Goal: Task Accomplishment & Management: Manage account settings

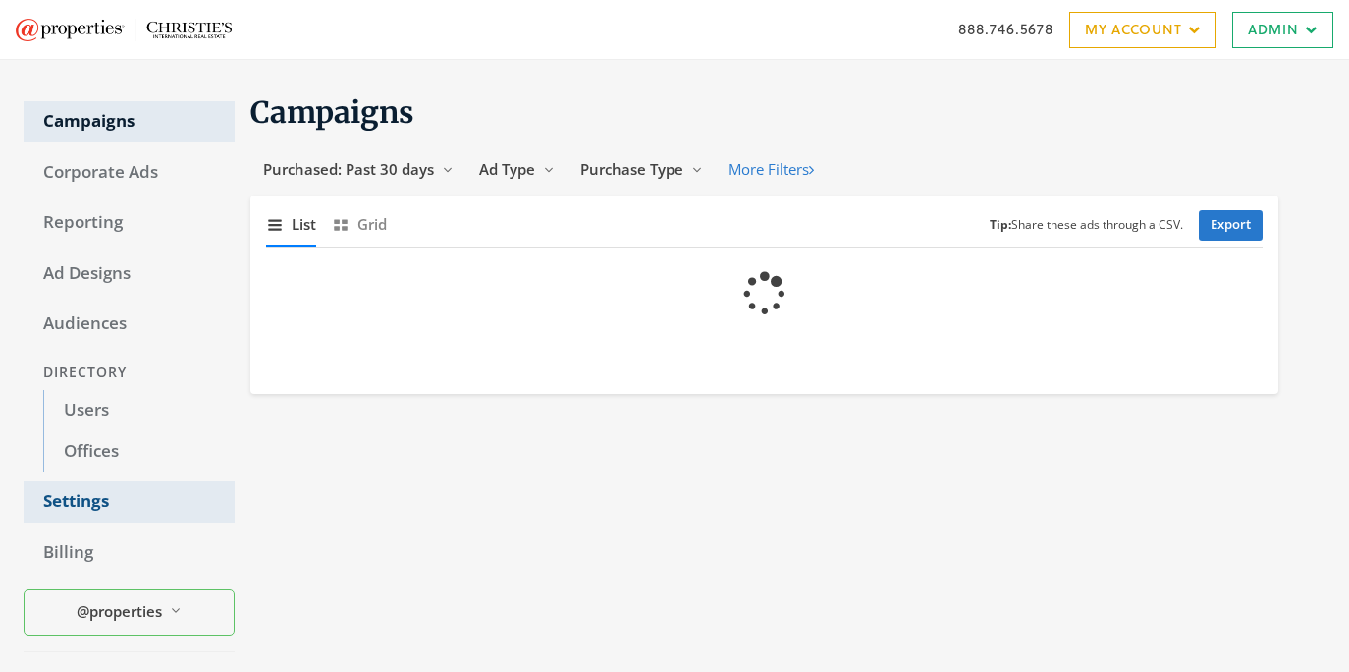
click at [84, 497] on link "Settings" at bounding box center [129, 501] width 211 height 41
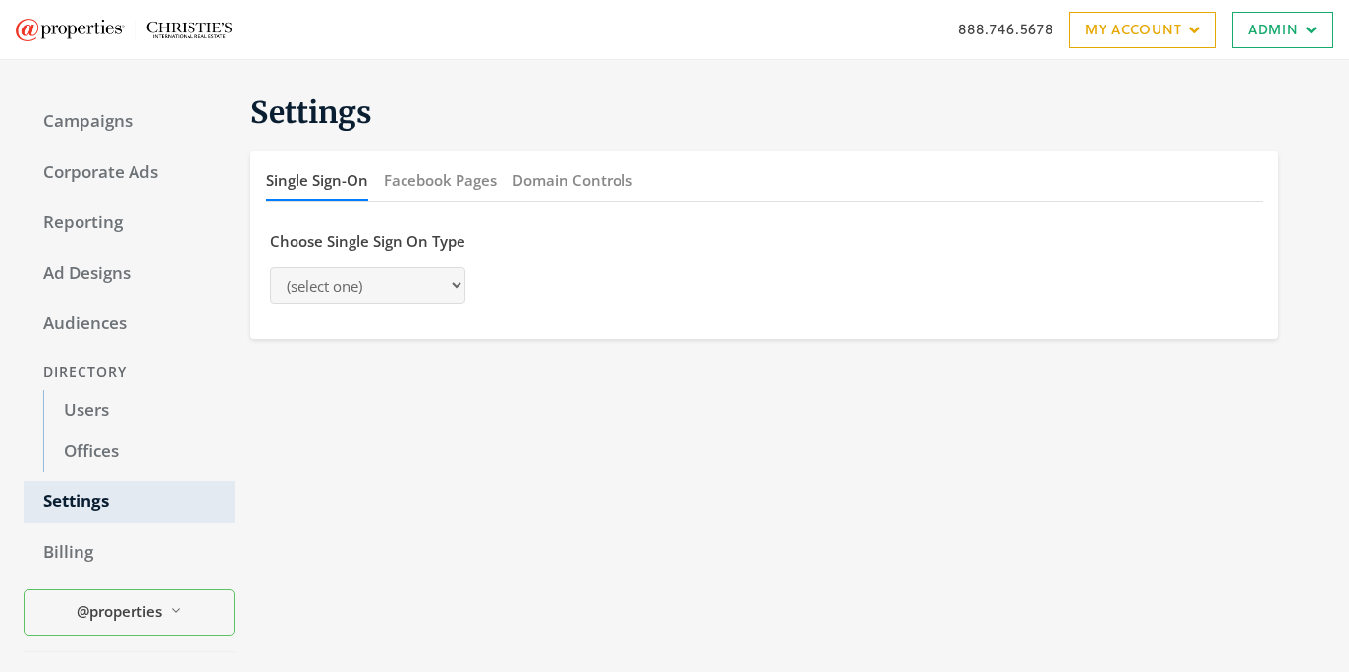
select select "adwerx"
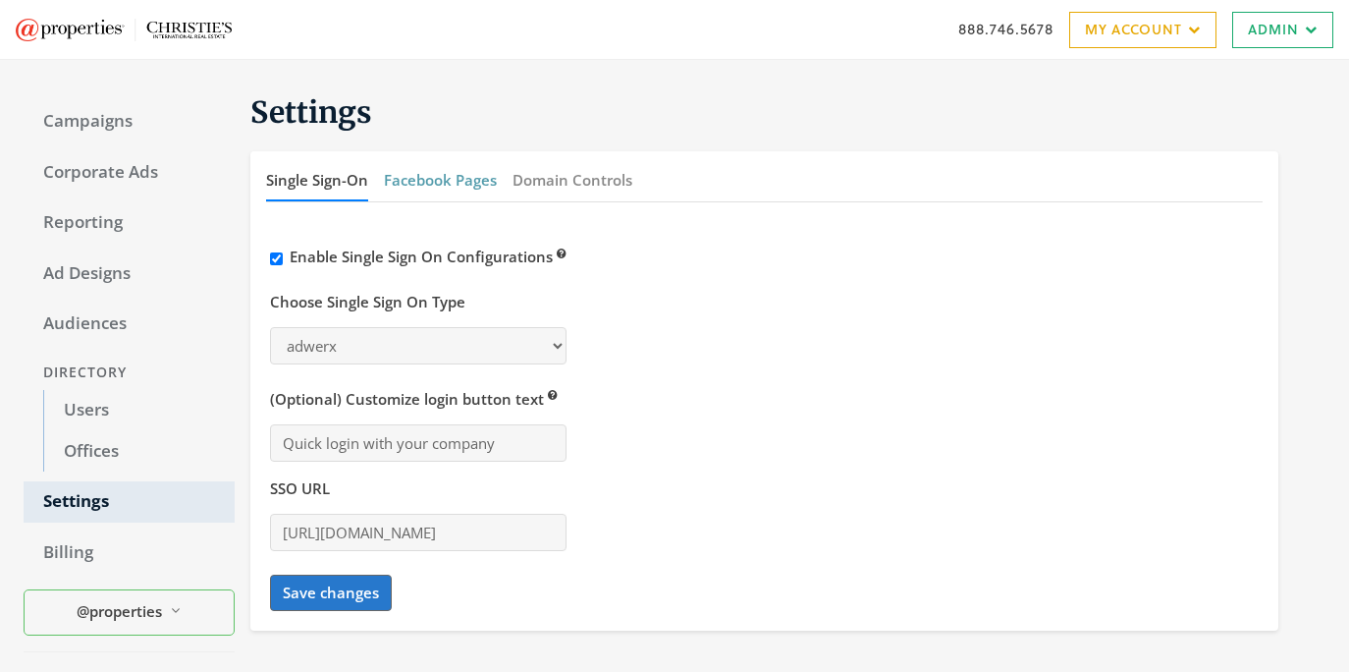
click at [418, 189] on button "Facebook Pages" at bounding box center [440, 180] width 113 height 42
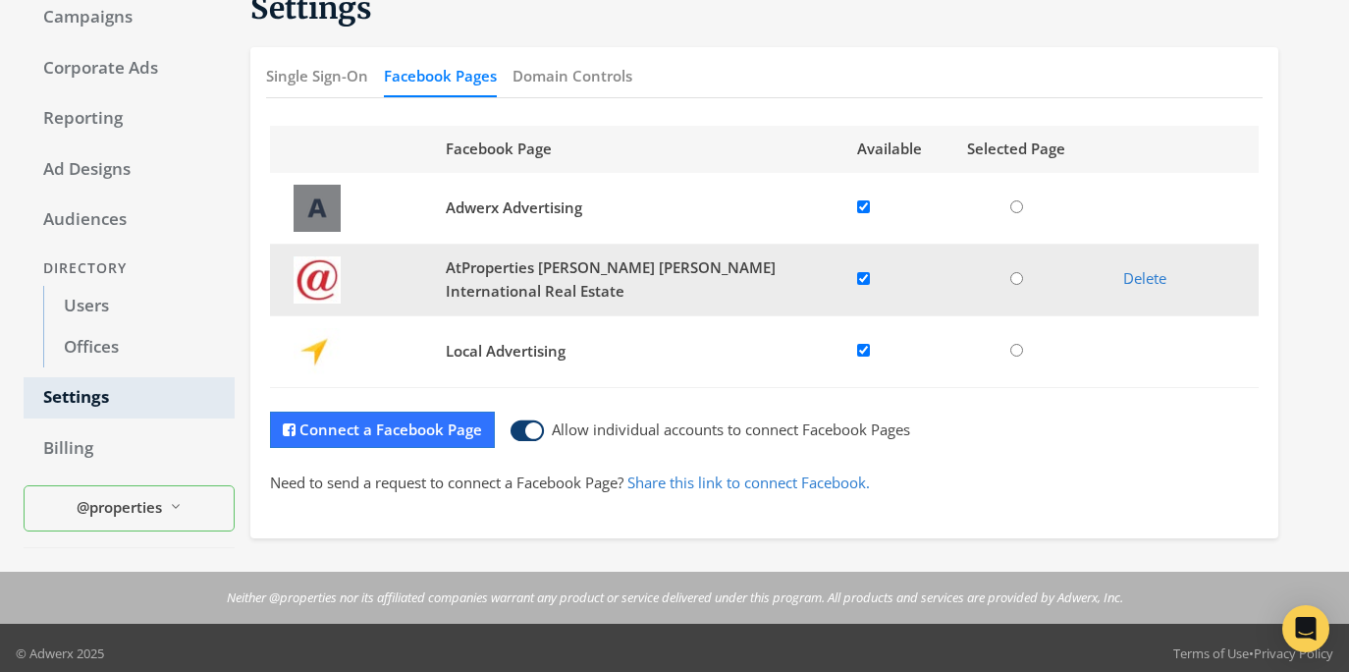
scroll to position [114, 0]
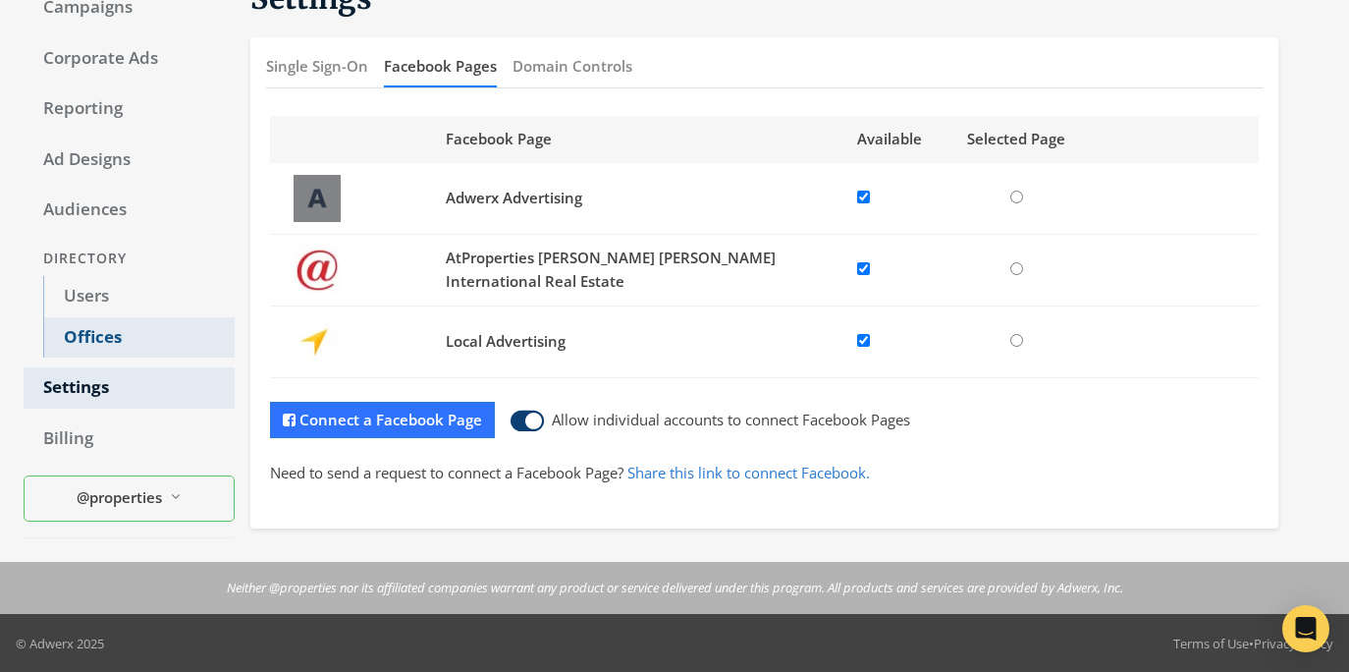
click at [138, 332] on link "Offices" at bounding box center [138, 337] width 191 height 41
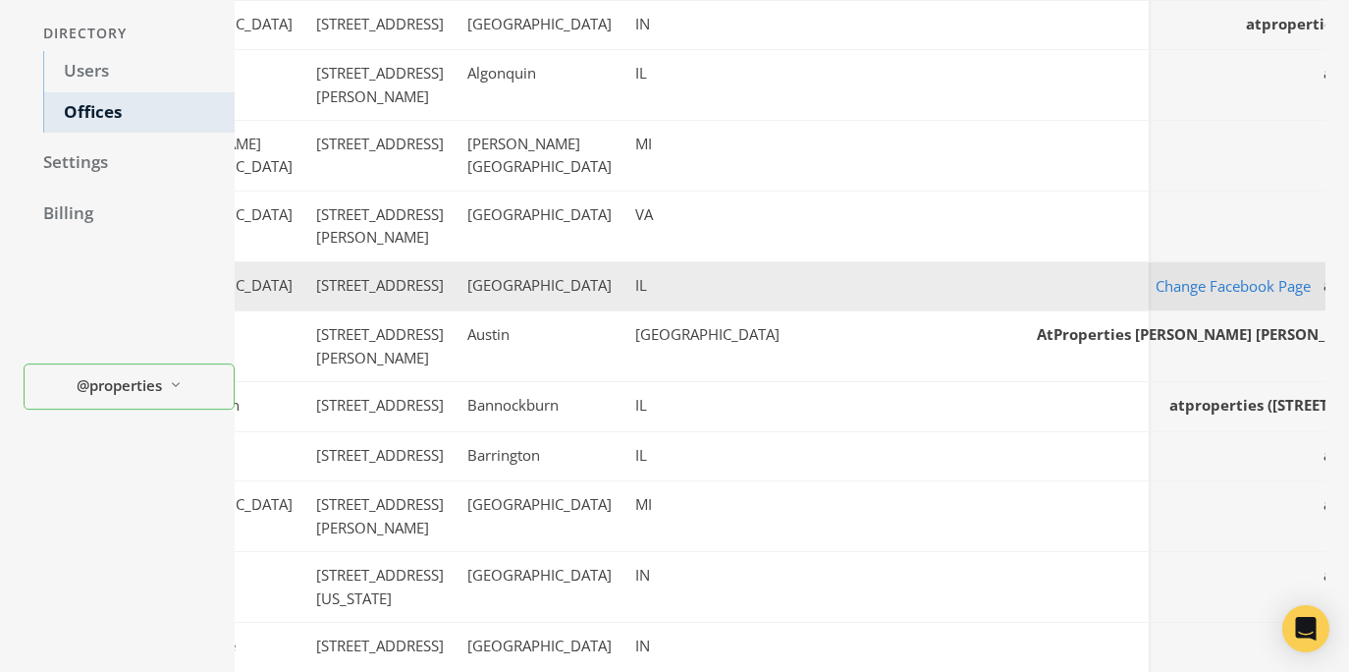
scroll to position [345, 0]
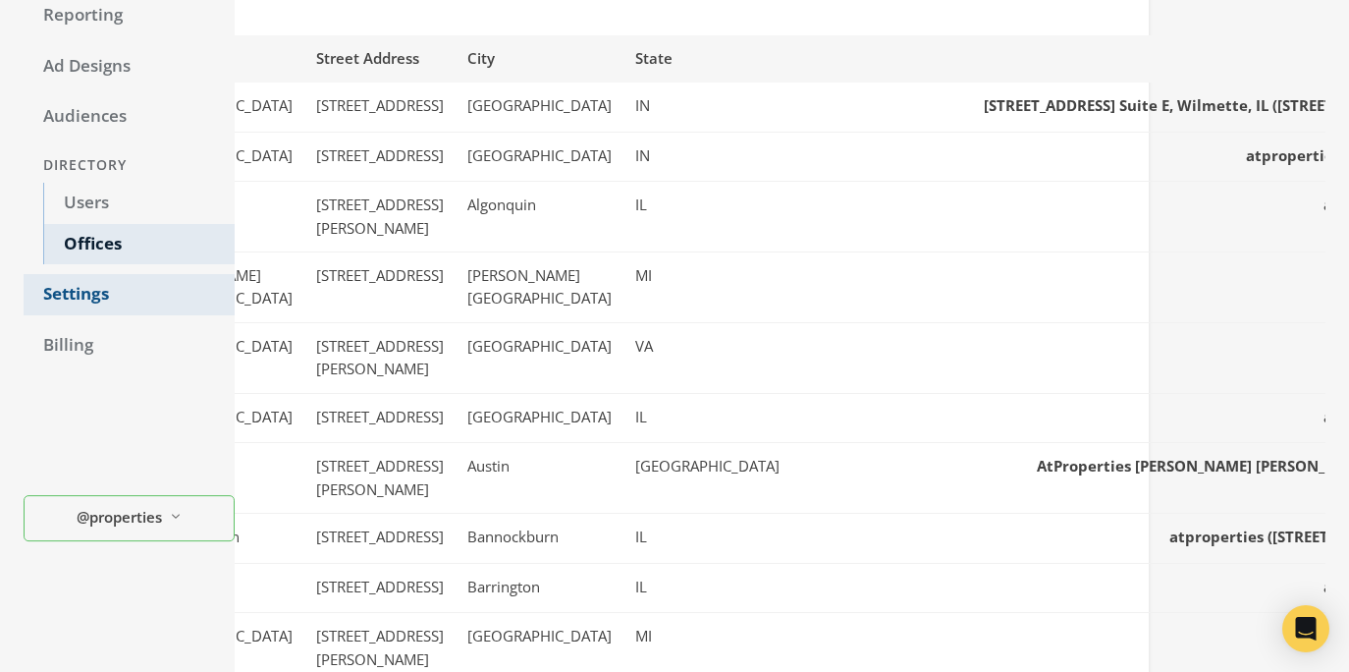
click at [116, 294] on link "Settings" at bounding box center [129, 294] width 211 height 41
select select "adwerx"
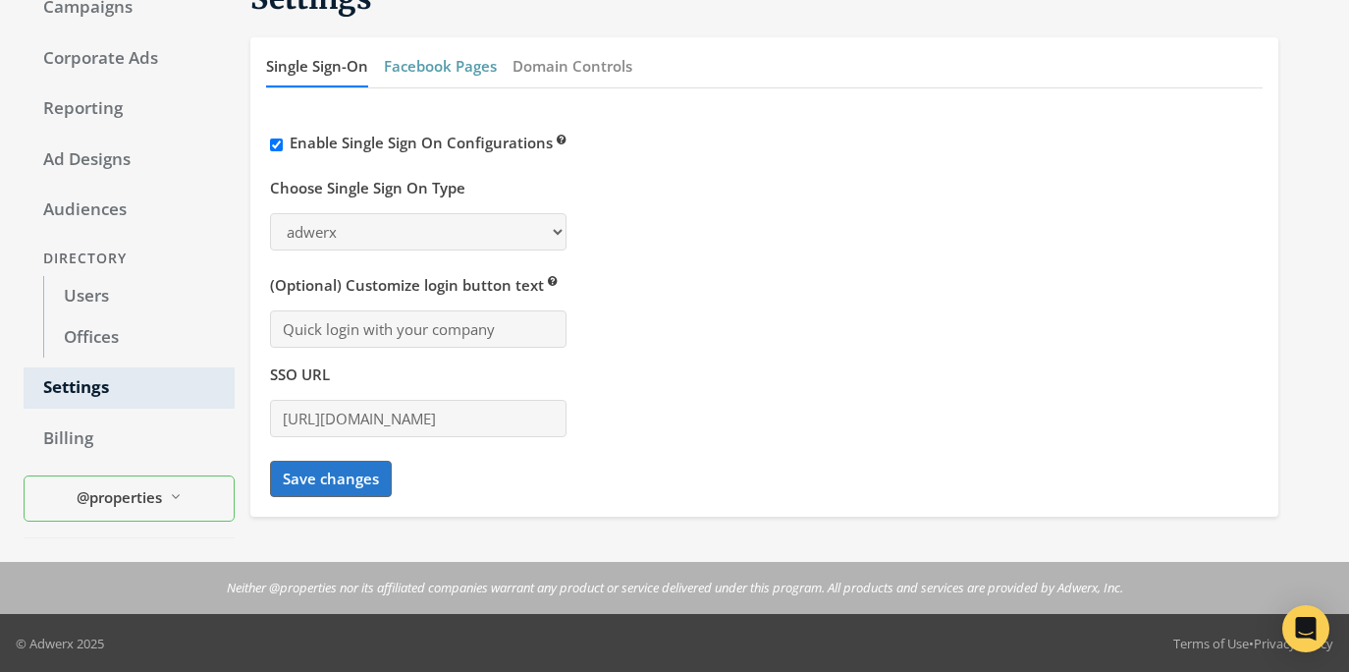
click at [453, 74] on button "Facebook Pages" at bounding box center [440, 66] width 113 height 42
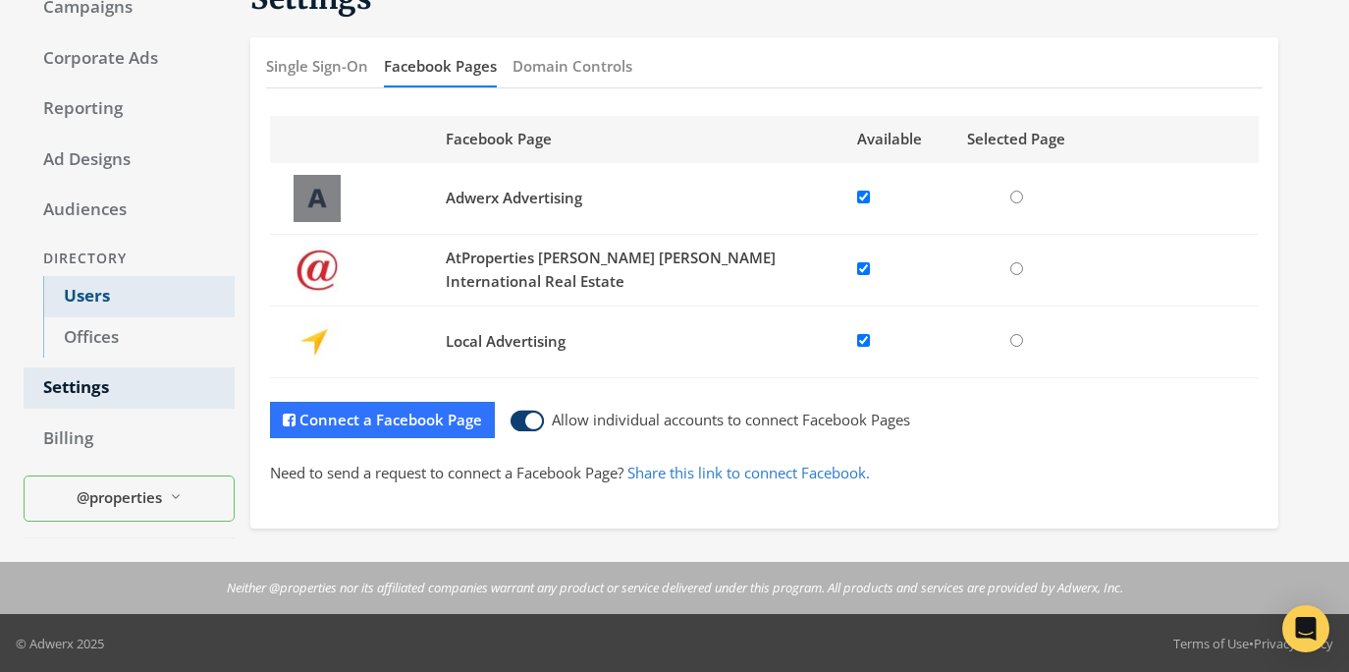
click at [118, 308] on link "Users" at bounding box center [138, 296] width 191 height 41
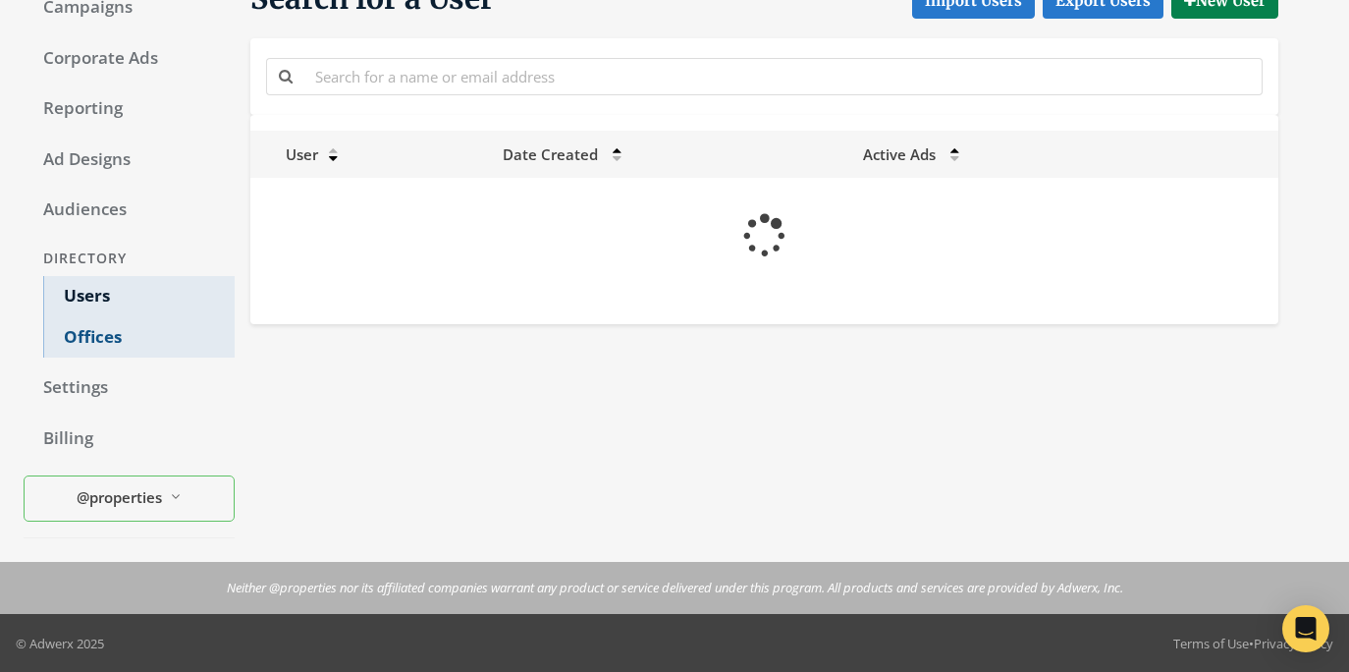
click at [110, 352] on link "Offices" at bounding box center [138, 337] width 191 height 41
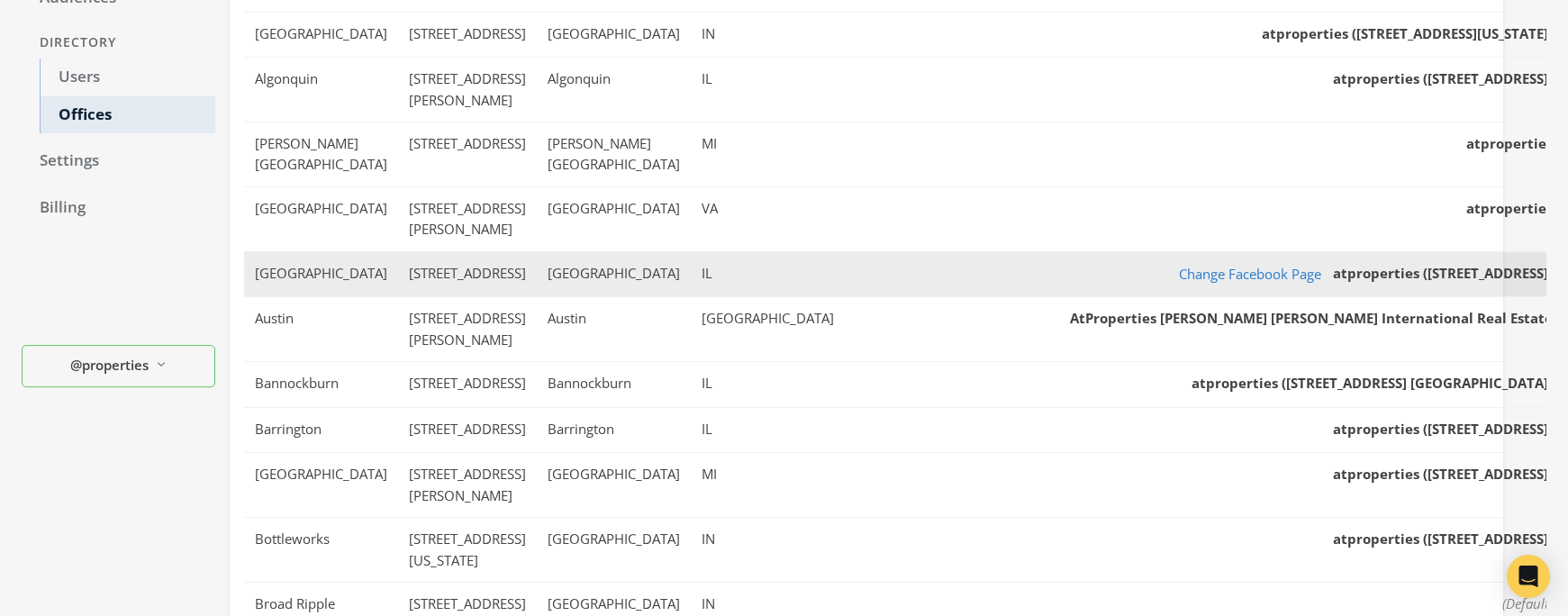
scroll to position [302, 0]
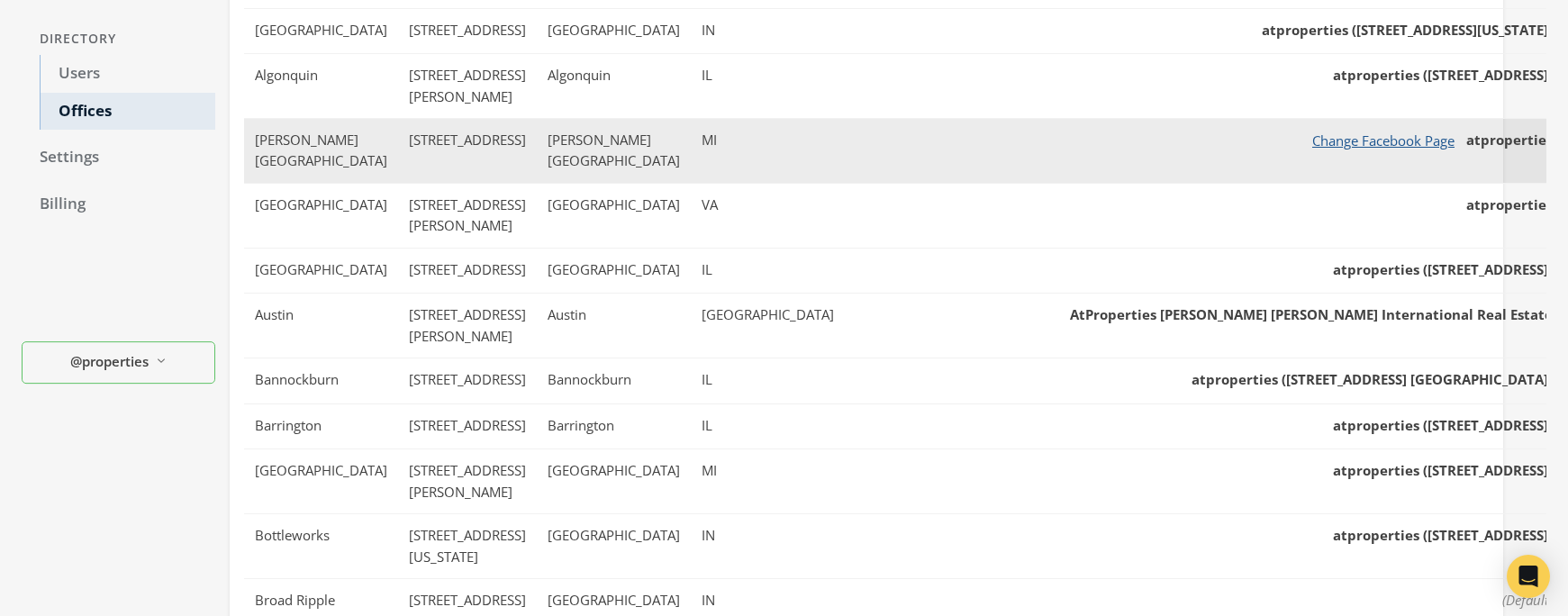
click at [1236, 130] on button "Change Facebook Page" at bounding box center [1383, 140] width 166 height 23
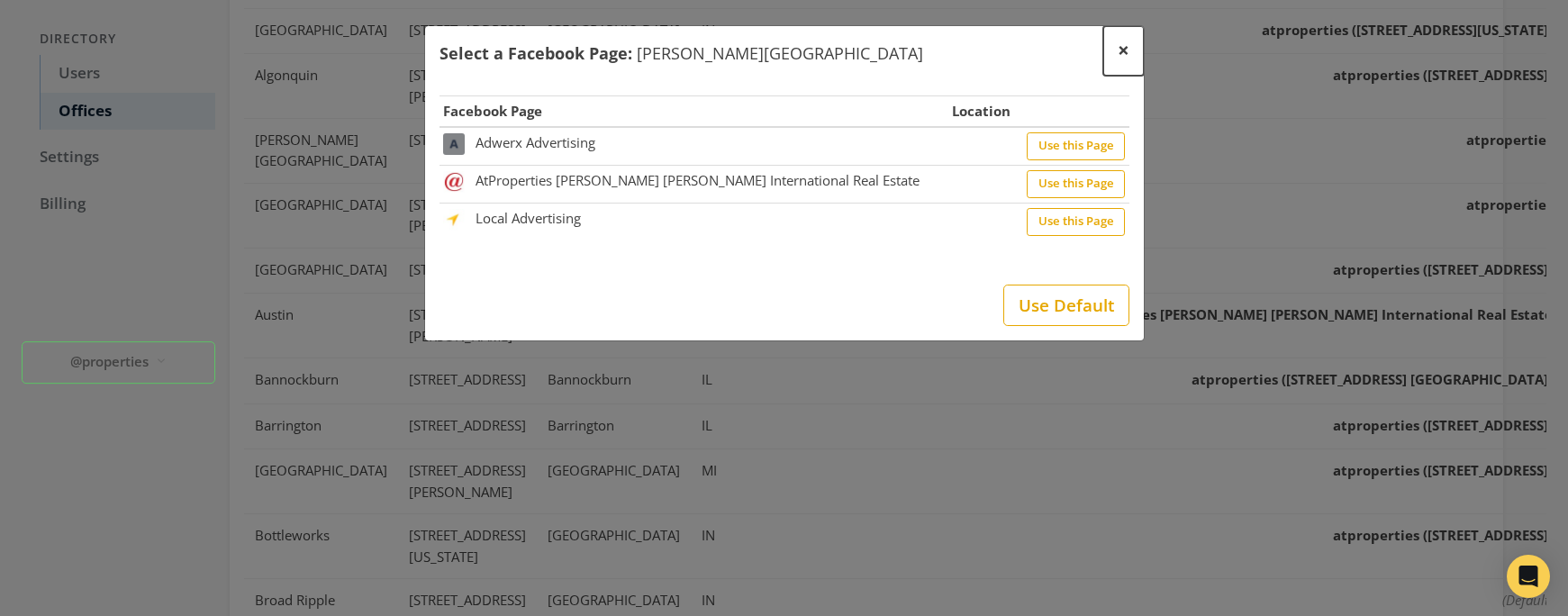
click at [1125, 55] on span "×" at bounding box center [1123, 50] width 12 height 28
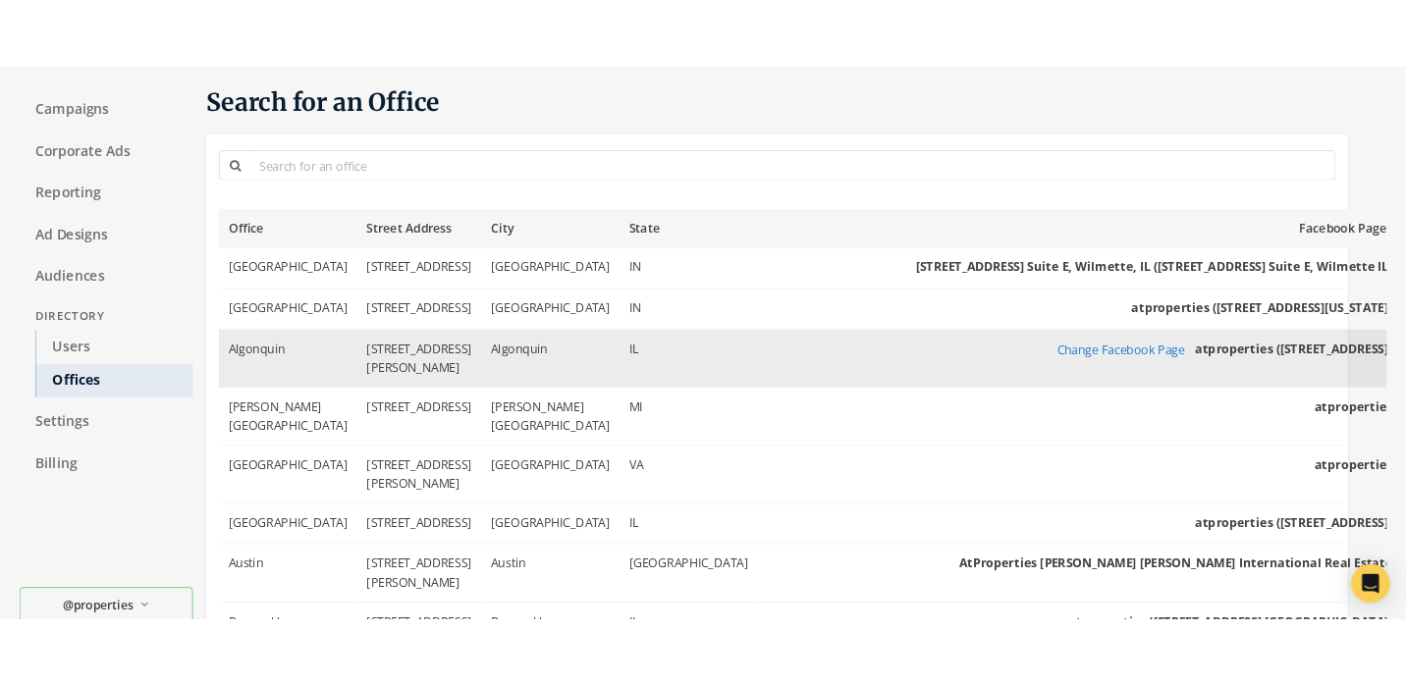
scroll to position [30, 0]
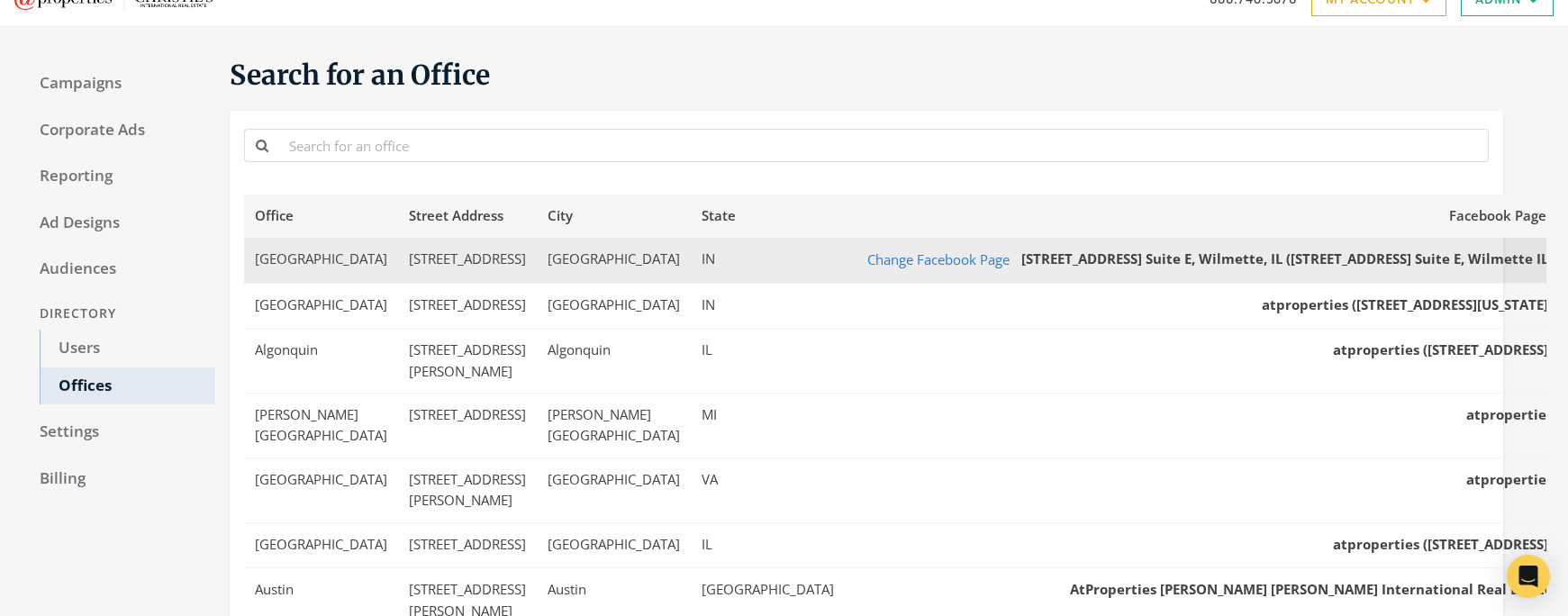
drag, startPoint x: 960, startPoint y: 258, endPoint x: 1484, endPoint y: 267, distance: 524.1
click at [1236, 267] on td "Change Facebook Page [STREET_ADDRESS] Suite E, Wilmette, IL ([STREET_ADDRESS] S…" at bounding box center [1204, 259] width 719 height 45
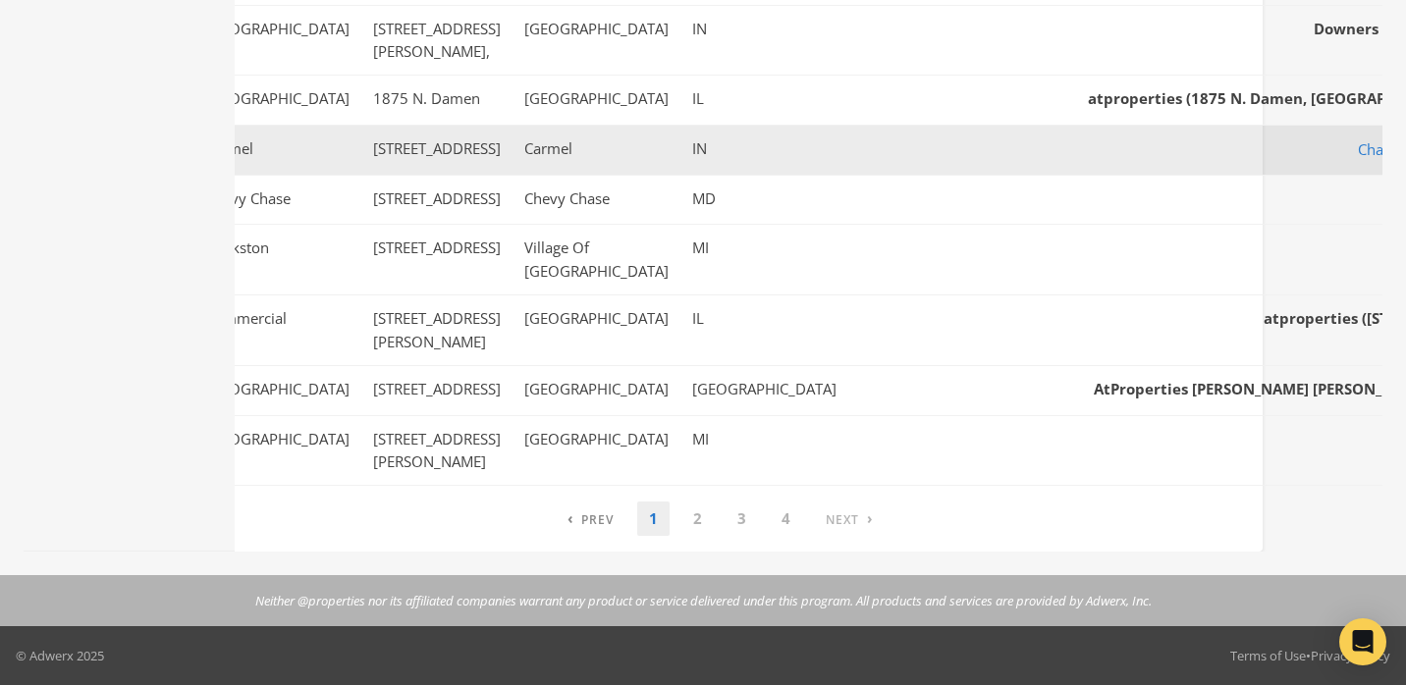
scroll to position [1069, 0]
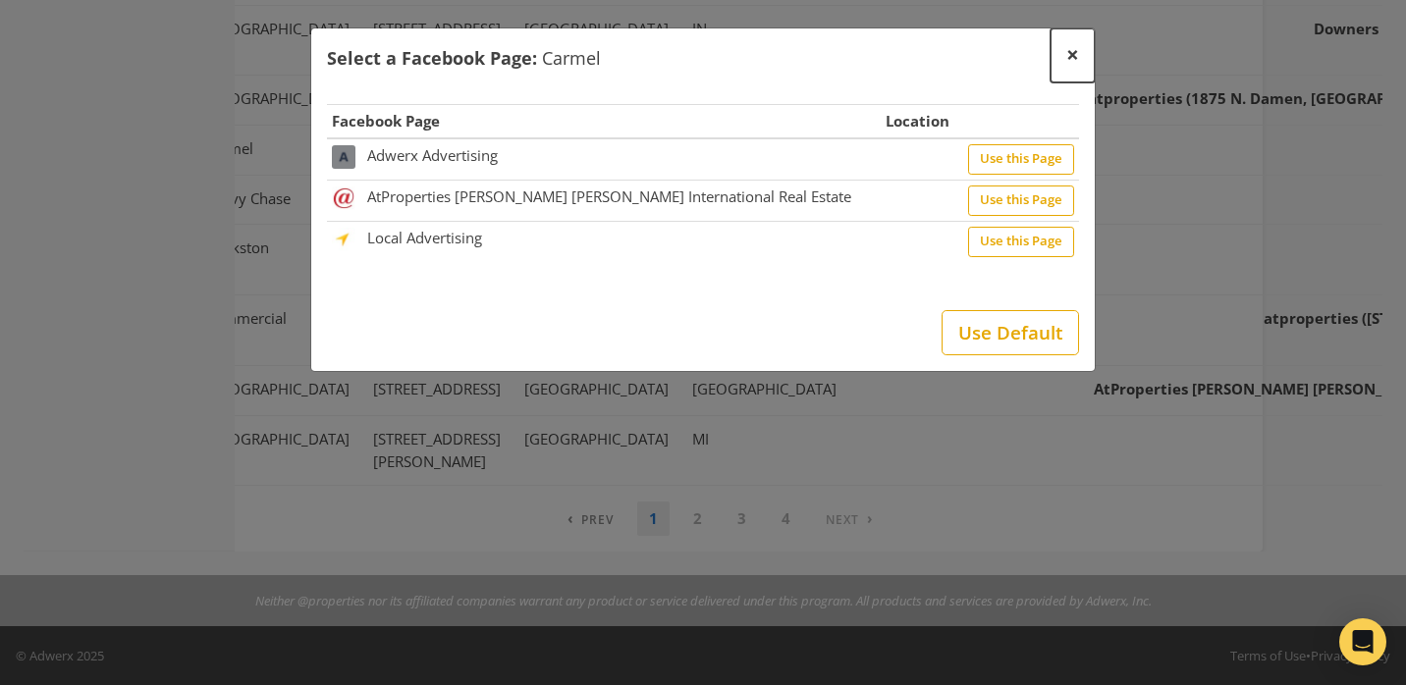
click at [1064, 54] on button "×" at bounding box center [1073, 55] width 44 height 54
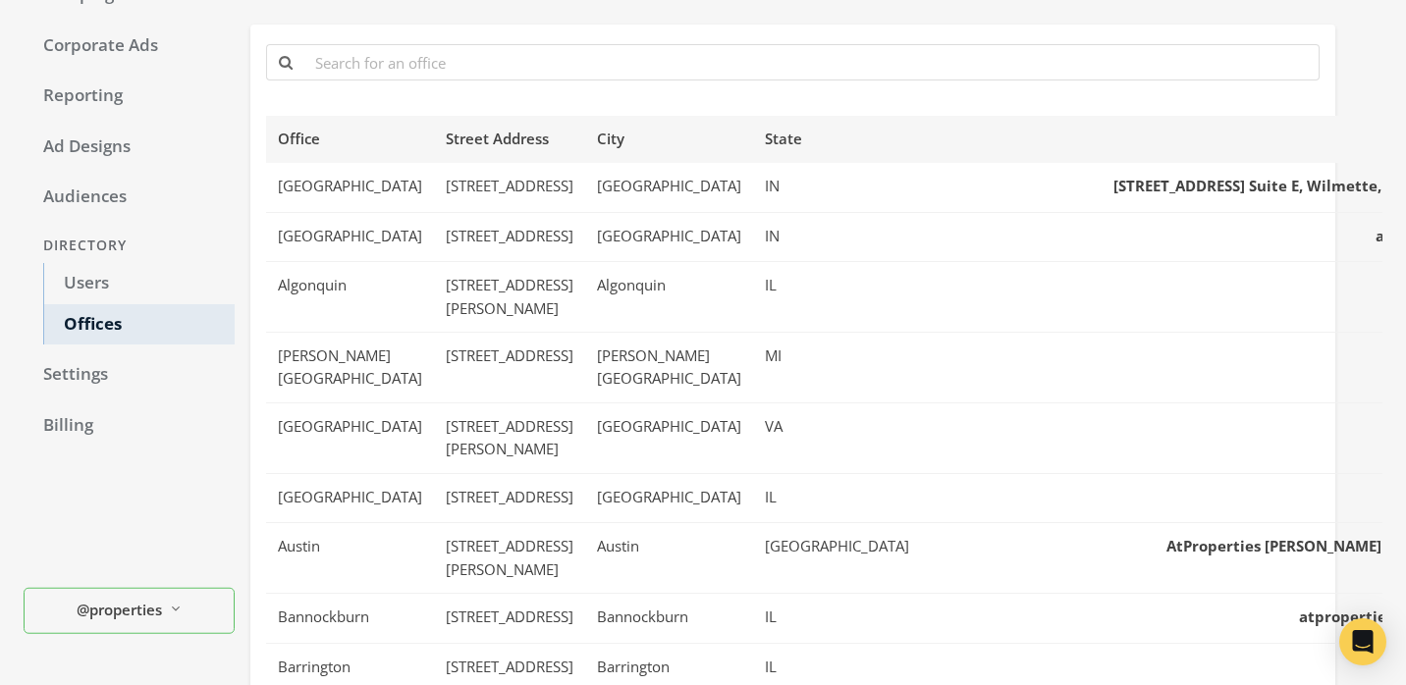
scroll to position [98, 0]
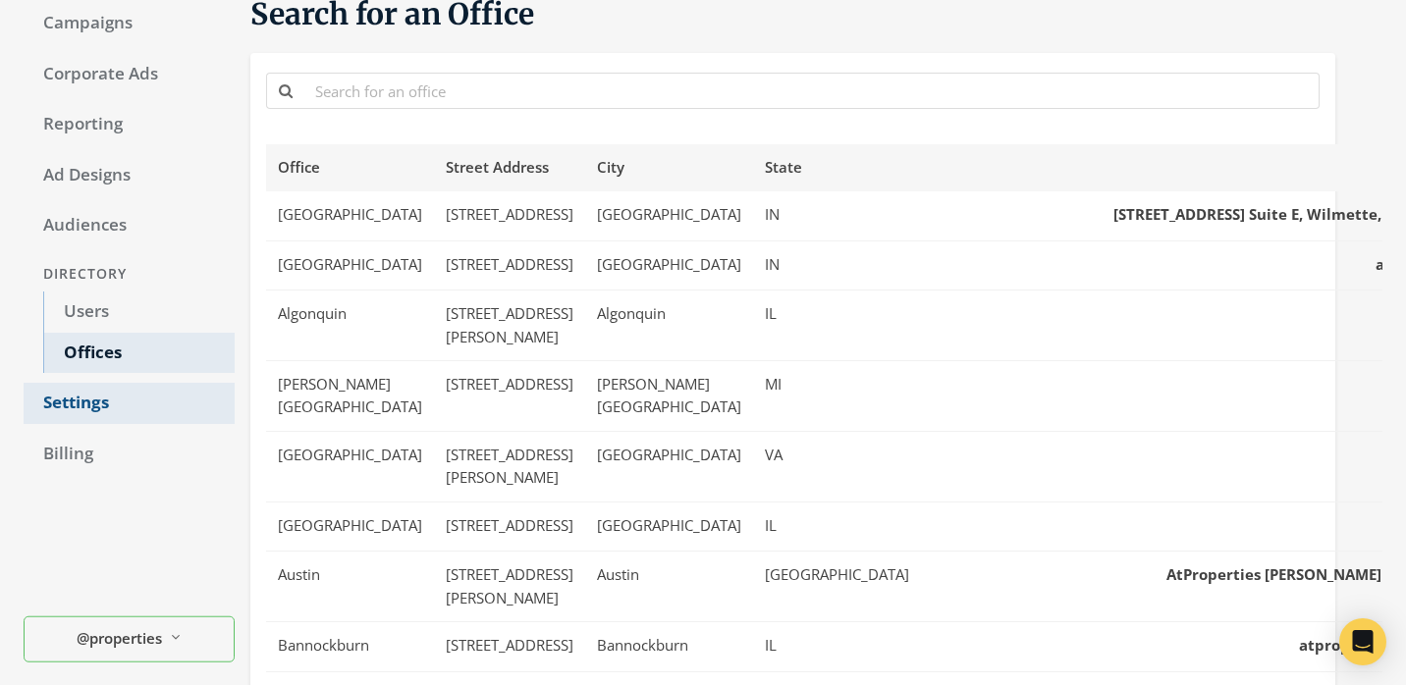
click at [82, 406] on link "Settings" at bounding box center [129, 403] width 211 height 41
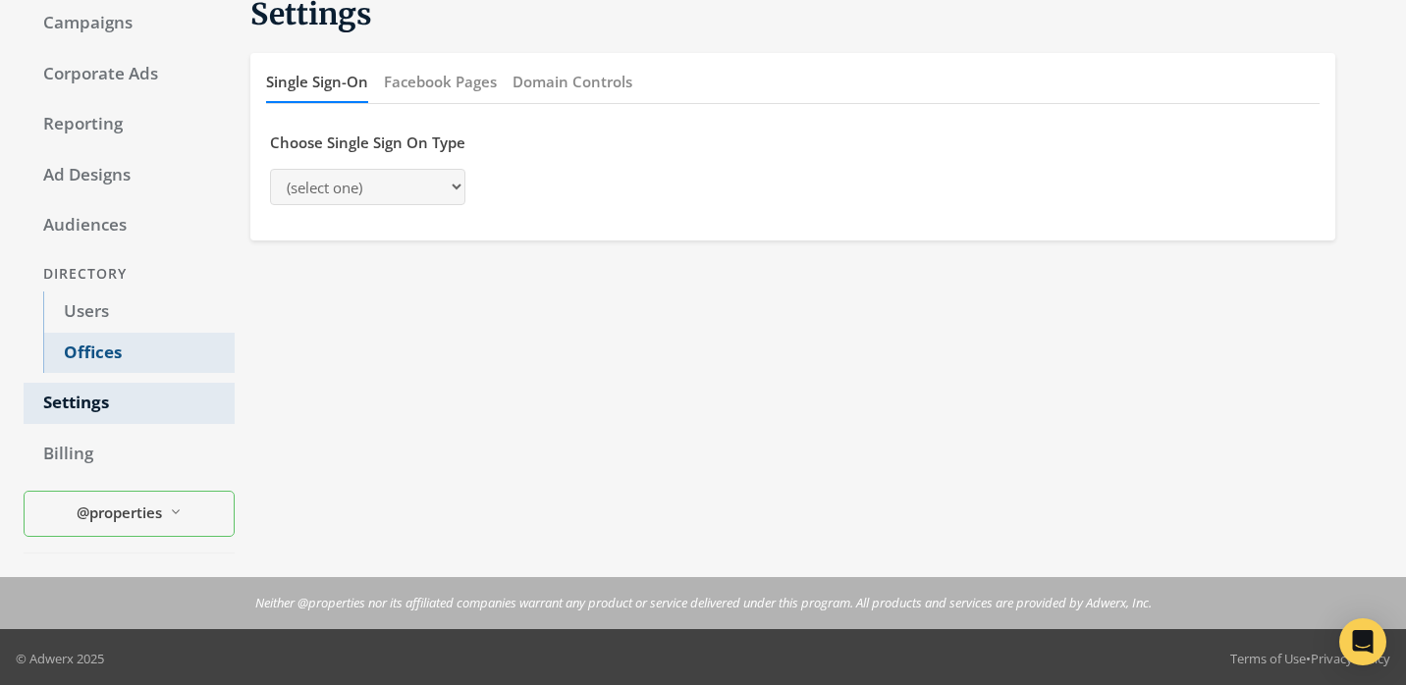
select select "adwerx"
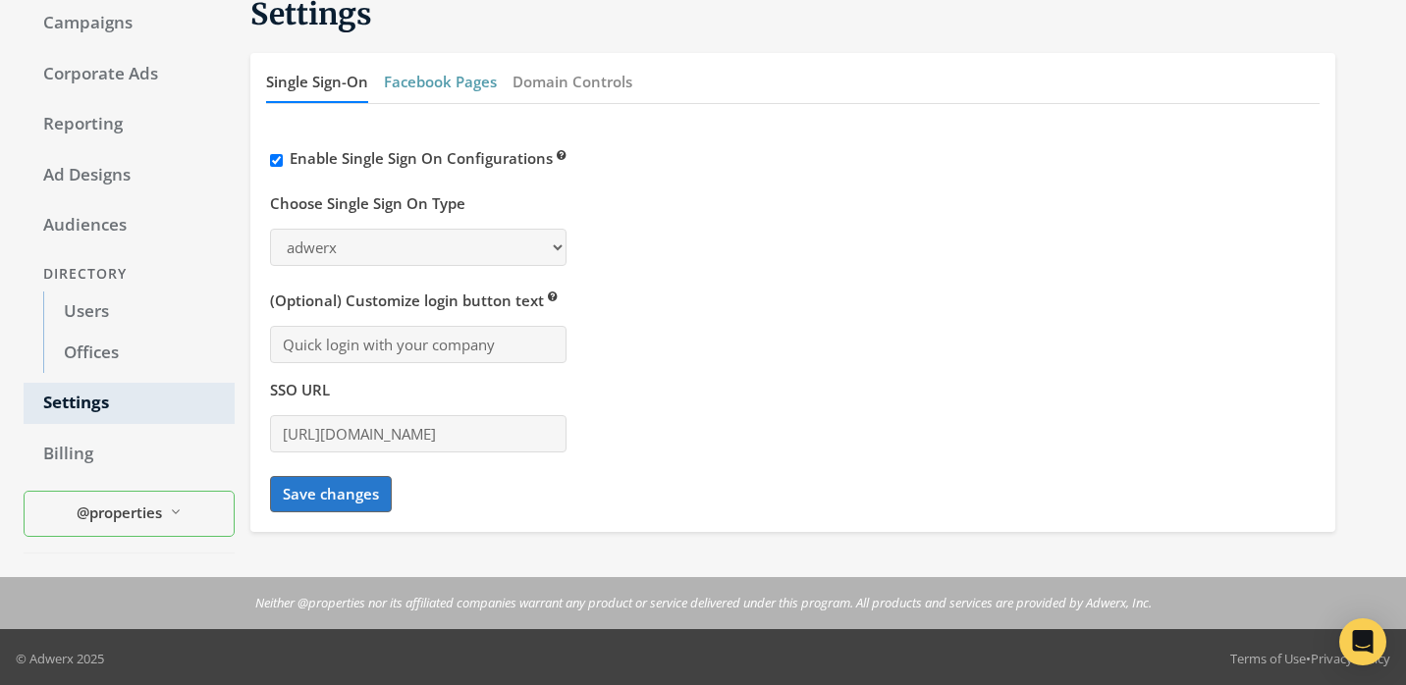
click at [407, 80] on button "Facebook Pages" at bounding box center [440, 82] width 113 height 42
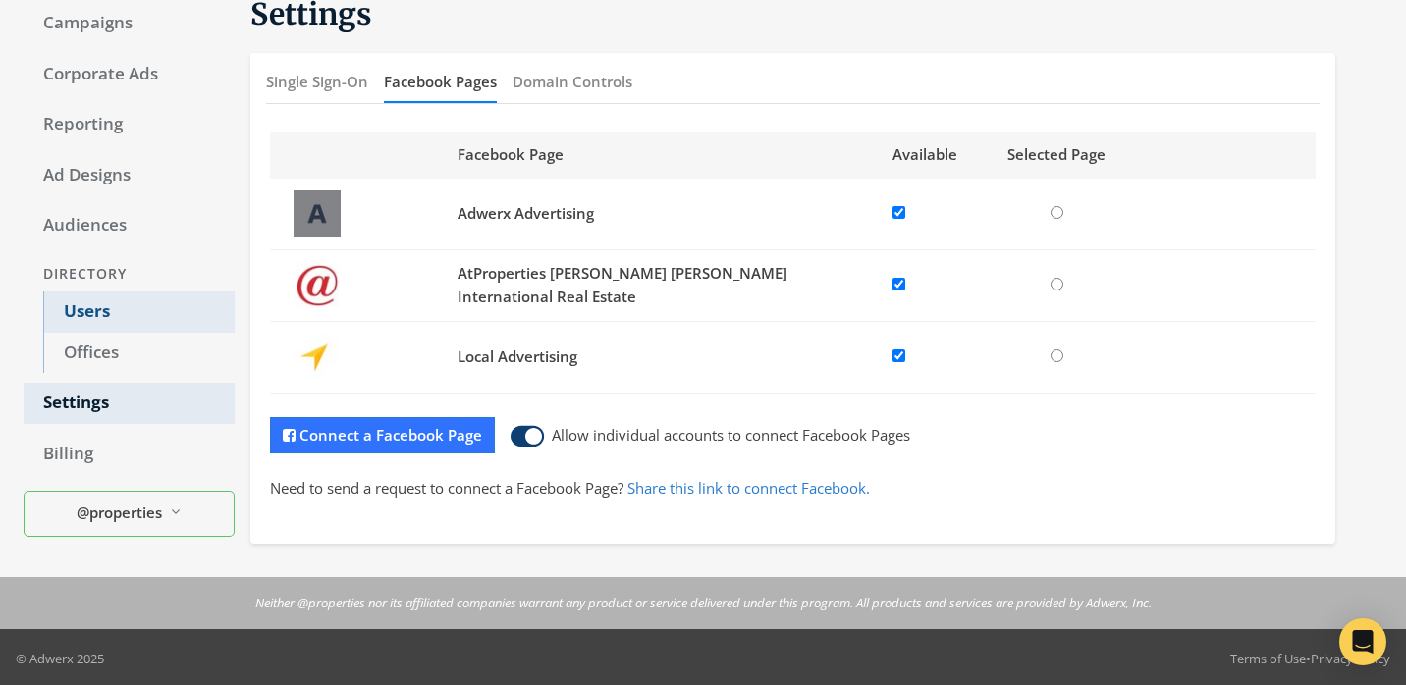
click at [174, 309] on link "Users" at bounding box center [138, 312] width 191 height 41
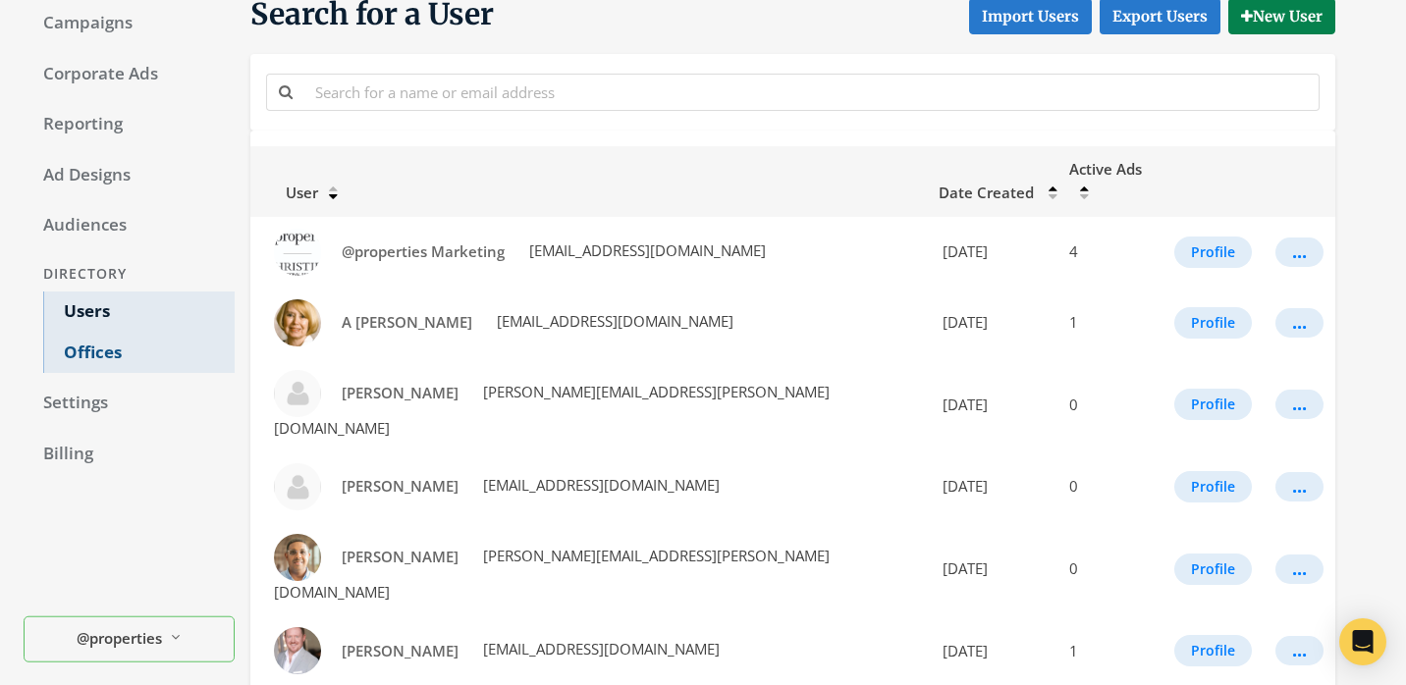
click at [184, 369] on link "Offices" at bounding box center [138, 353] width 191 height 41
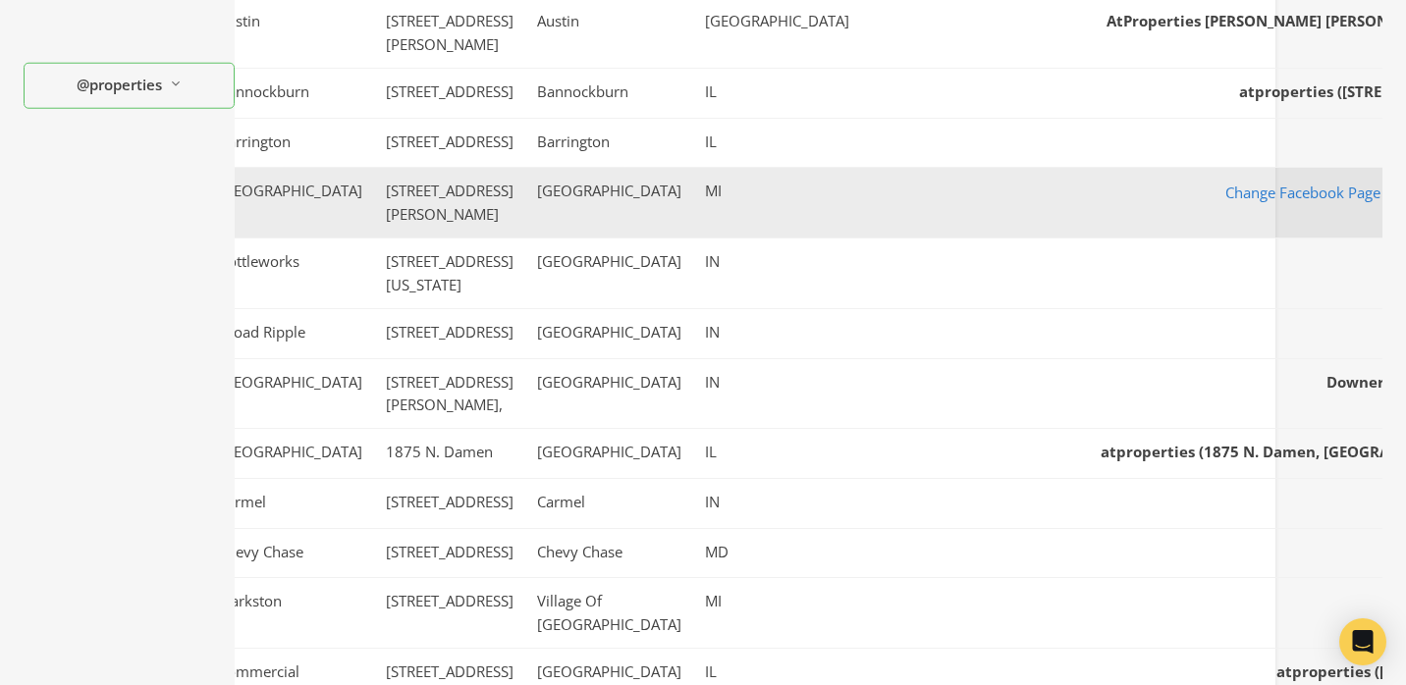
scroll to position [0, 73]
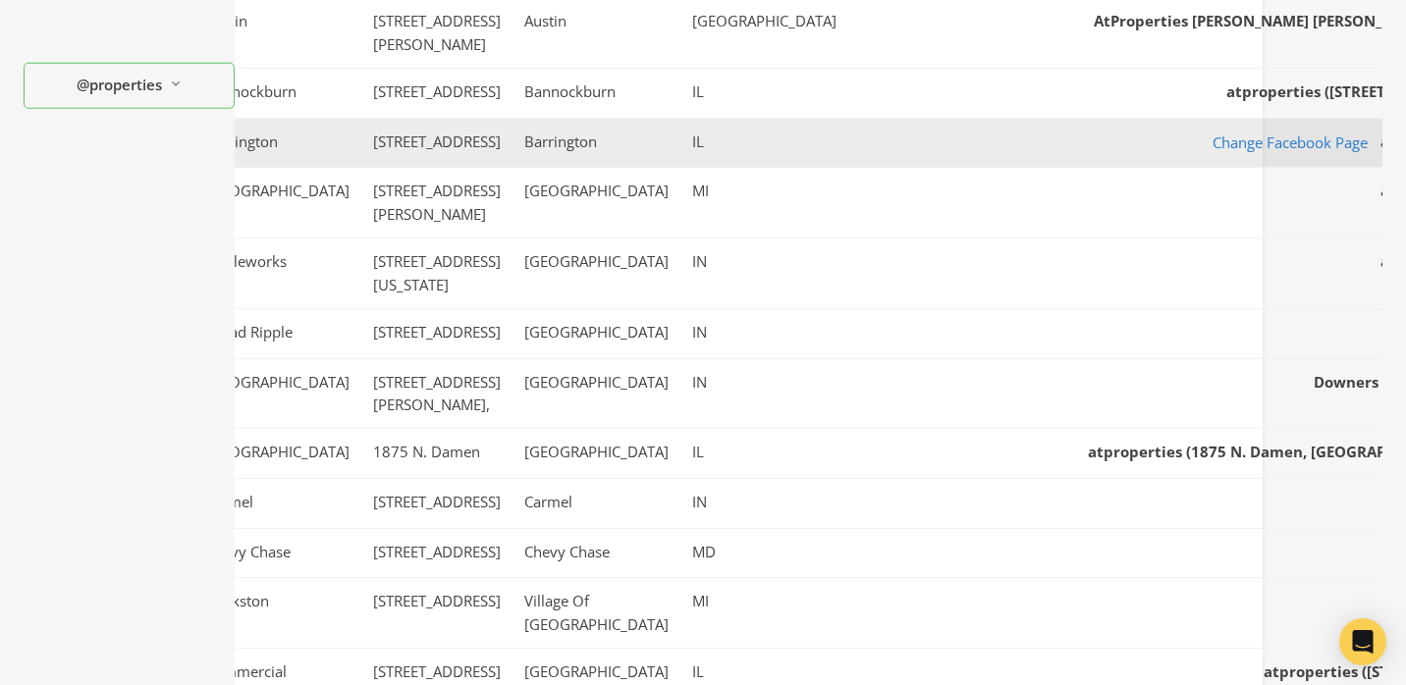
drag, startPoint x: 1066, startPoint y: 252, endPoint x: 1285, endPoint y: 296, distance: 223.2
click at [1285, 168] on td "Change Facebook Page atproperties ([STREET_ADDRESS])" at bounding box center [1240, 143] width 784 height 50
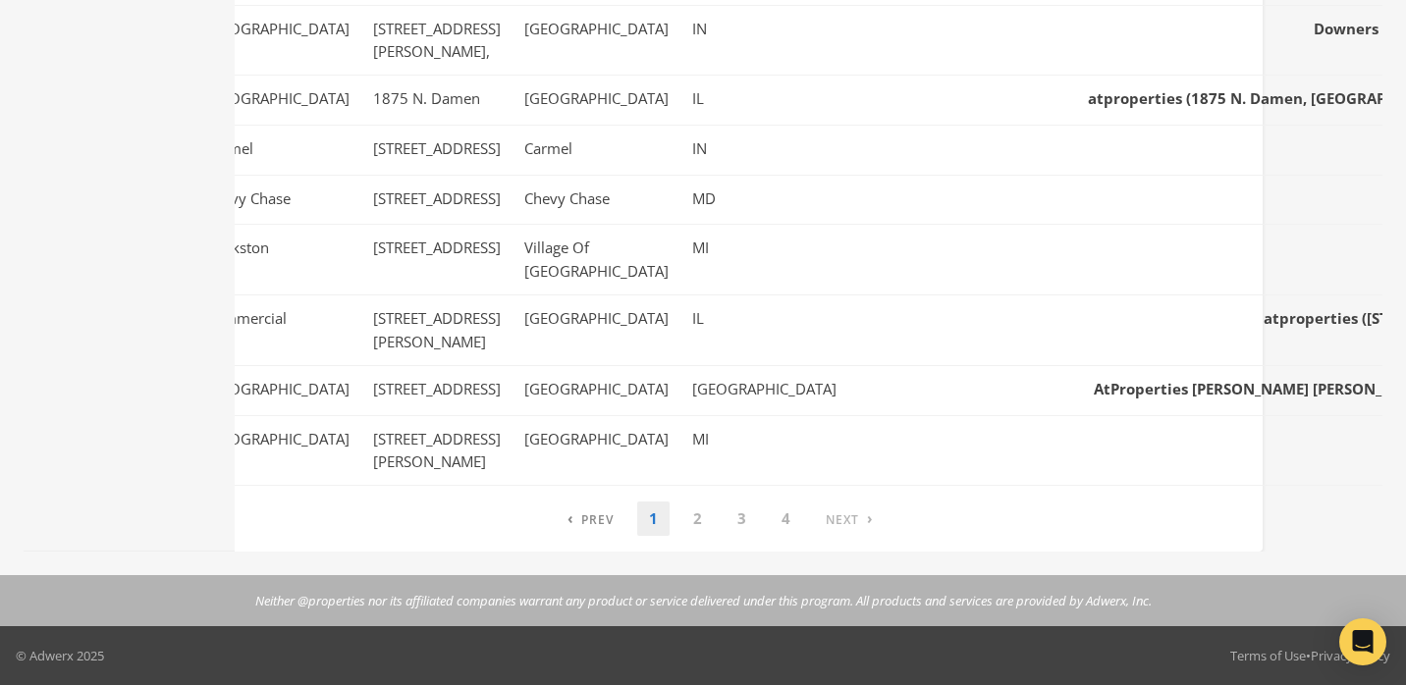
scroll to position [1358, 0]
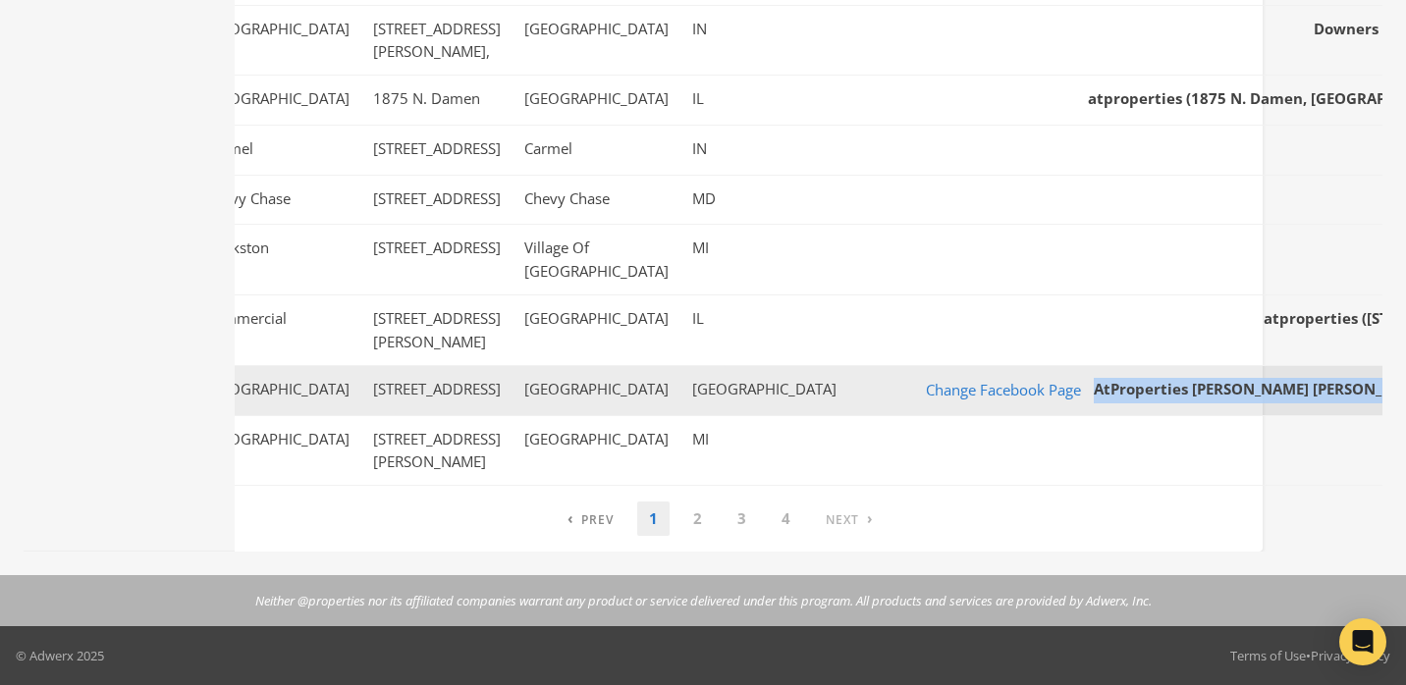
drag, startPoint x: 950, startPoint y: 323, endPoint x: 1379, endPoint y: 324, distance: 429.1
click at [1348, 365] on td "Change Facebook Page AtProperties [PERSON_NAME] [PERSON_NAME] International Rea…" at bounding box center [1240, 390] width 784 height 50
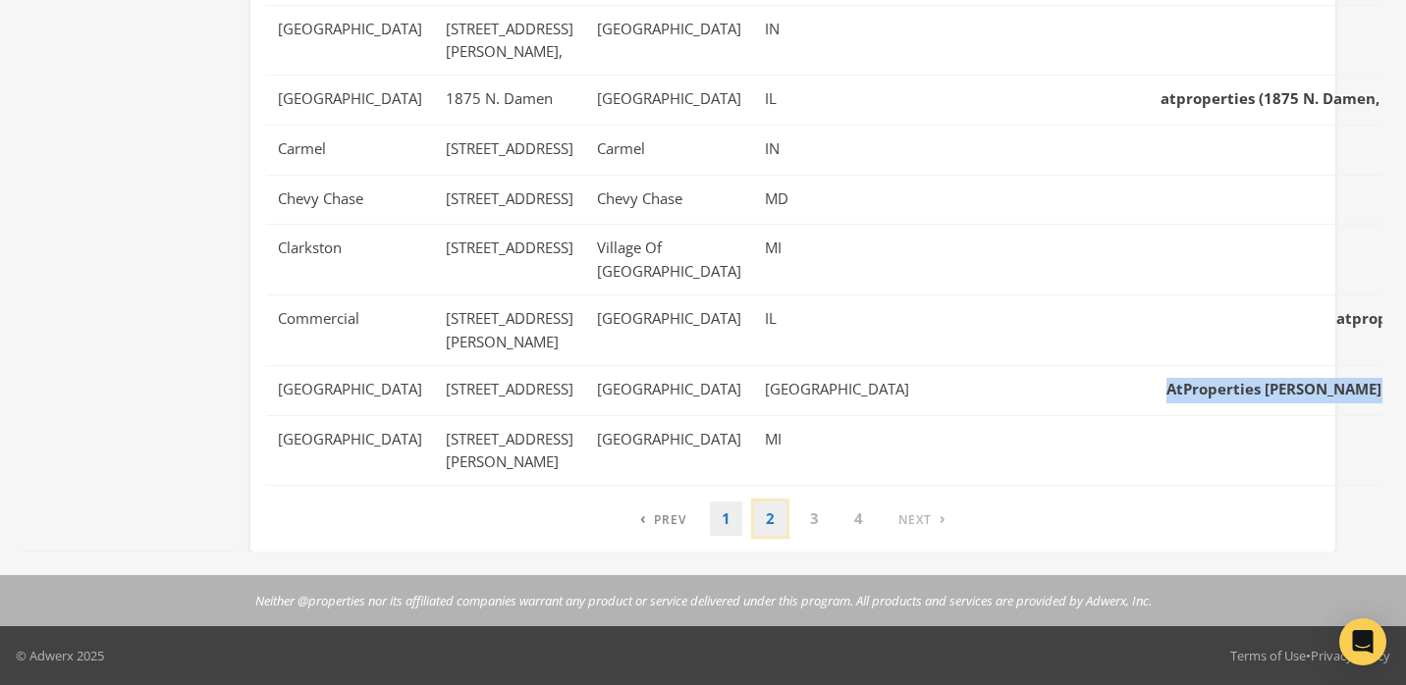
click at [769, 516] on link "2" at bounding box center [770, 519] width 32 height 34
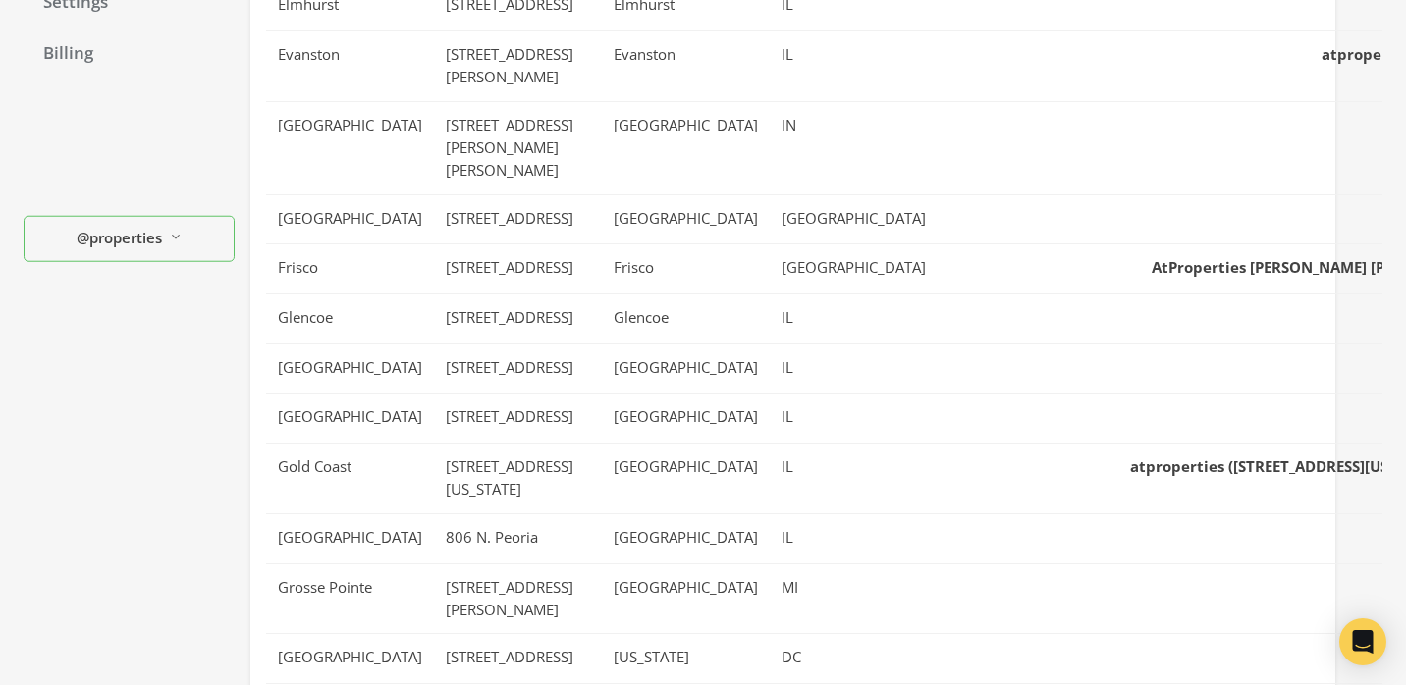
scroll to position [583, 0]
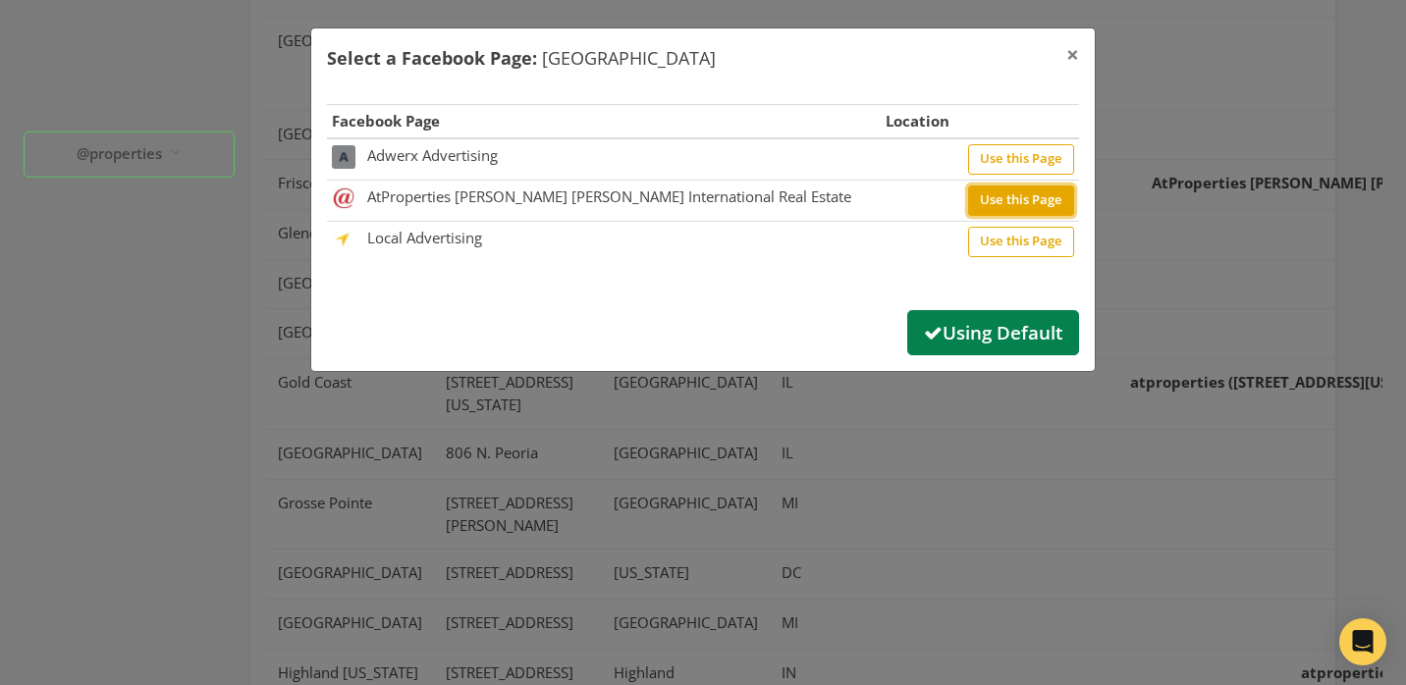
click at [1032, 205] on button "Use this Page" at bounding box center [1021, 201] width 106 height 30
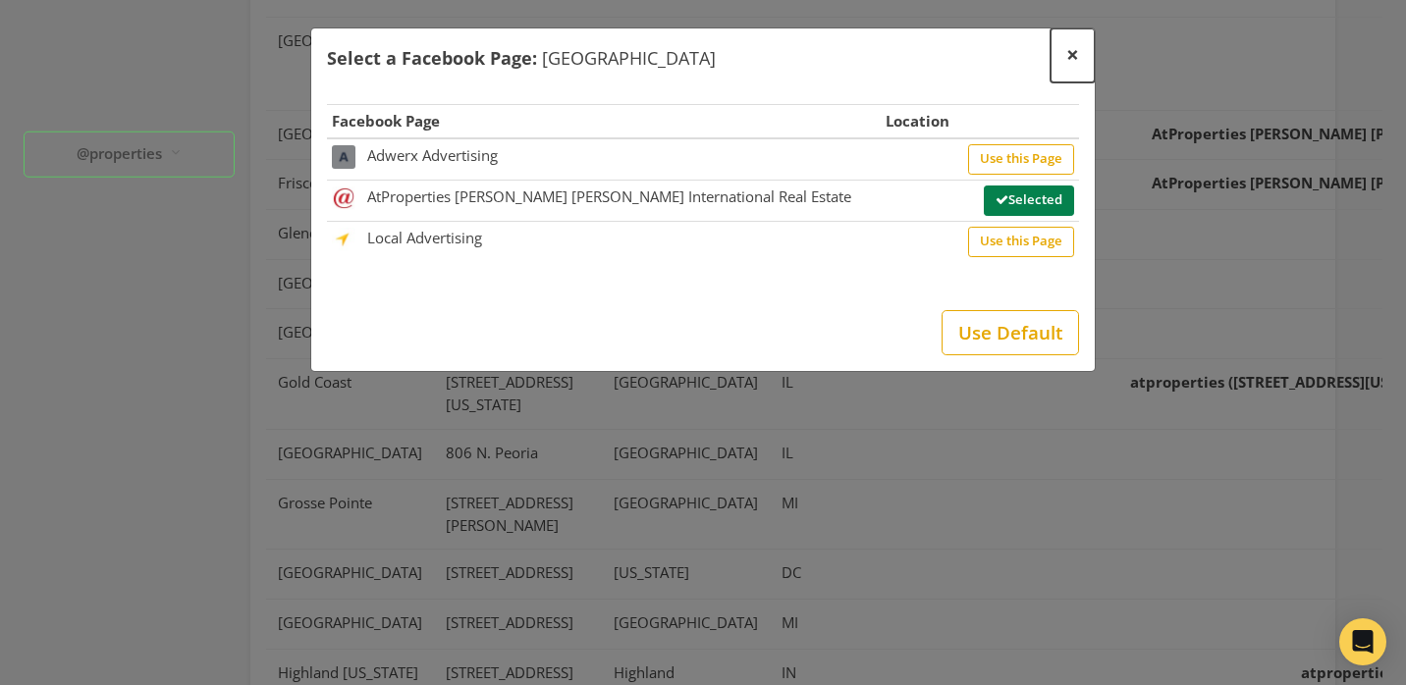
click at [1076, 50] on span "×" at bounding box center [1072, 54] width 13 height 30
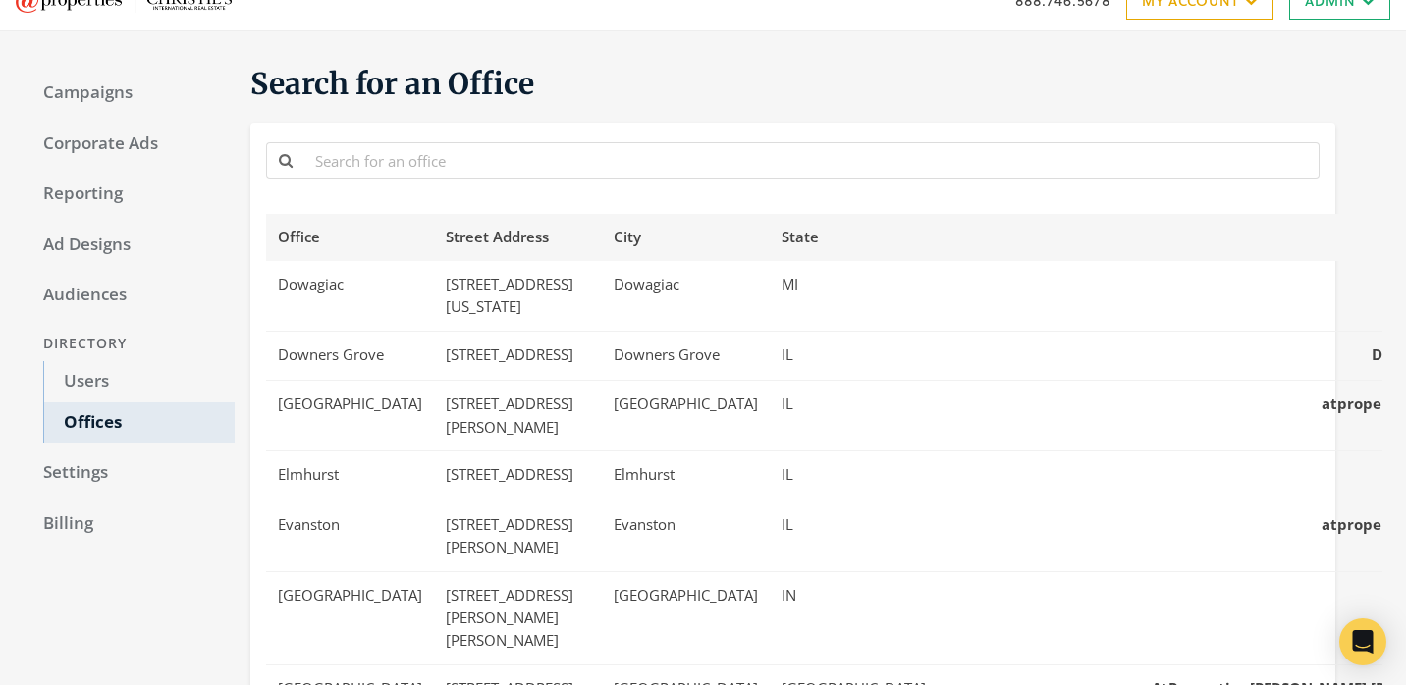
scroll to position [0, 0]
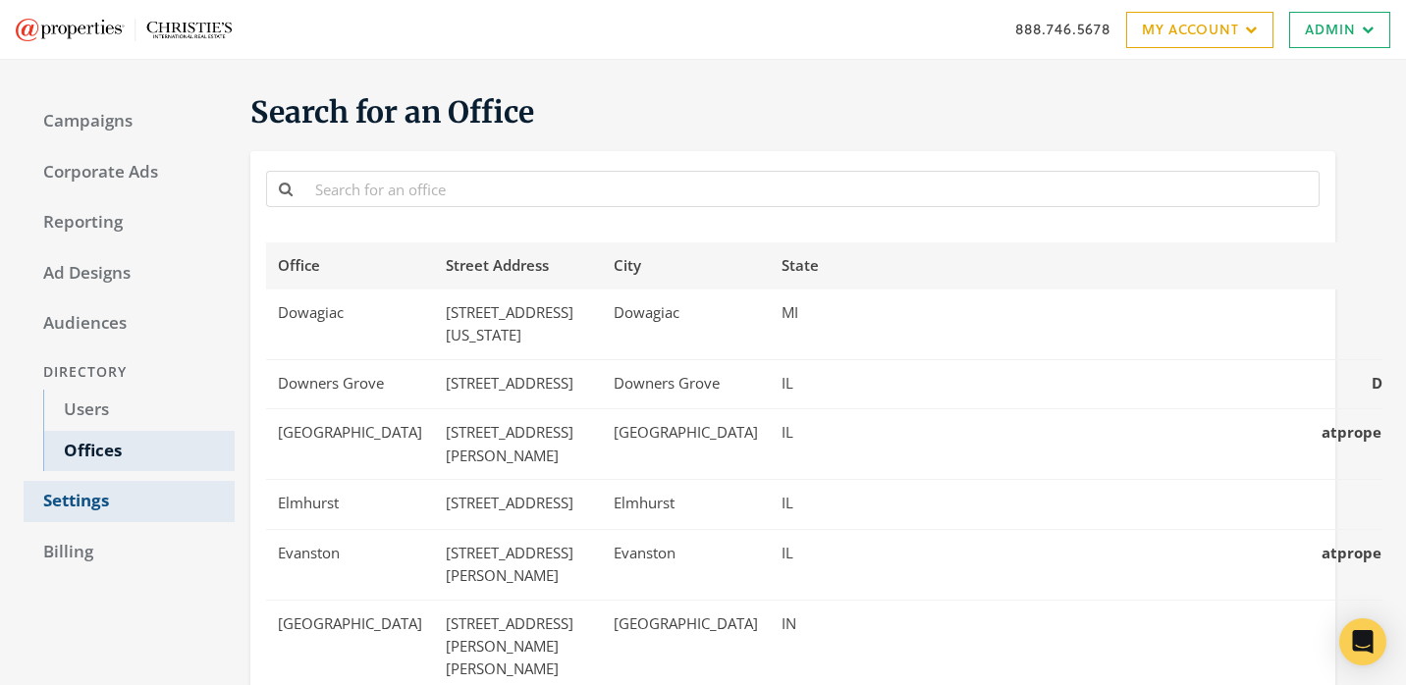
click at [120, 513] on link "Settings" at bounding box center [129, 501] width 211 height 41
select select "adwerx"
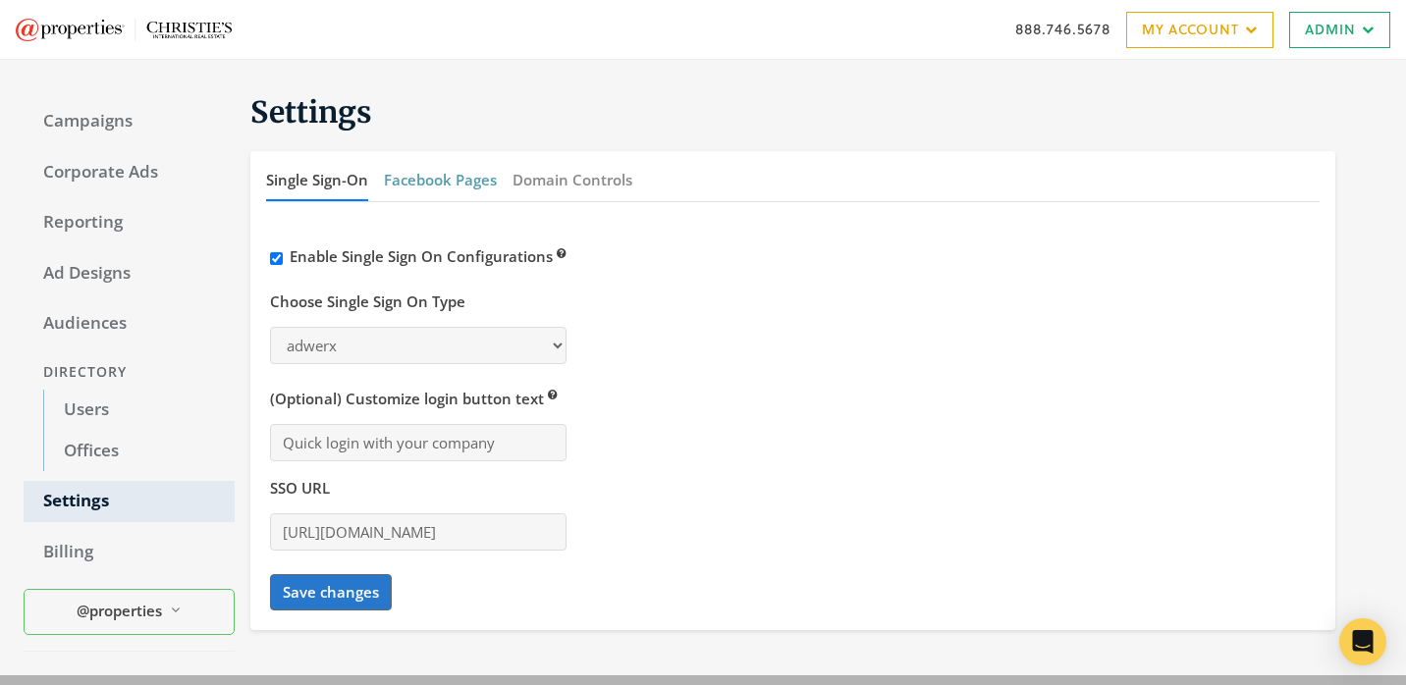
click at [448, 174] on button "Facebook Pages" at bounding box center [440, 180] width 113 height 42
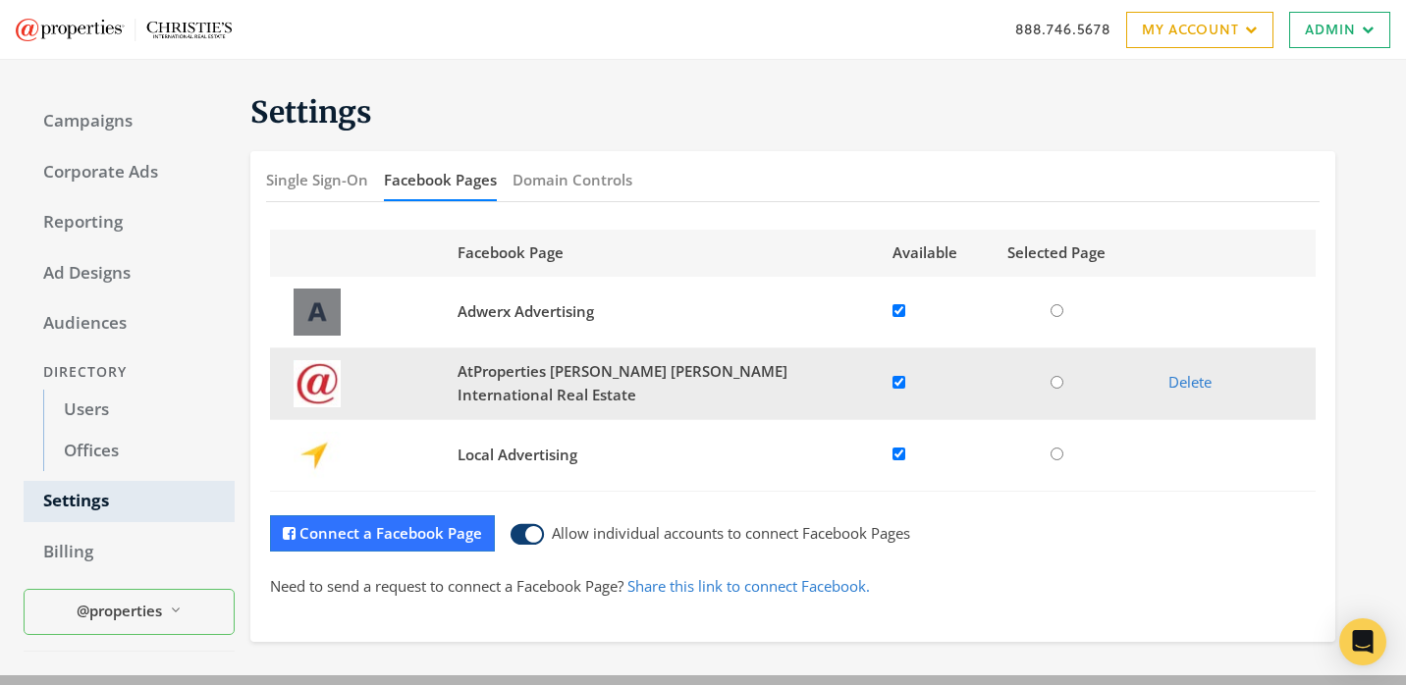
click at [894, 383] on input "checkbox" at bounding box center [899, 382] width 13 height 13
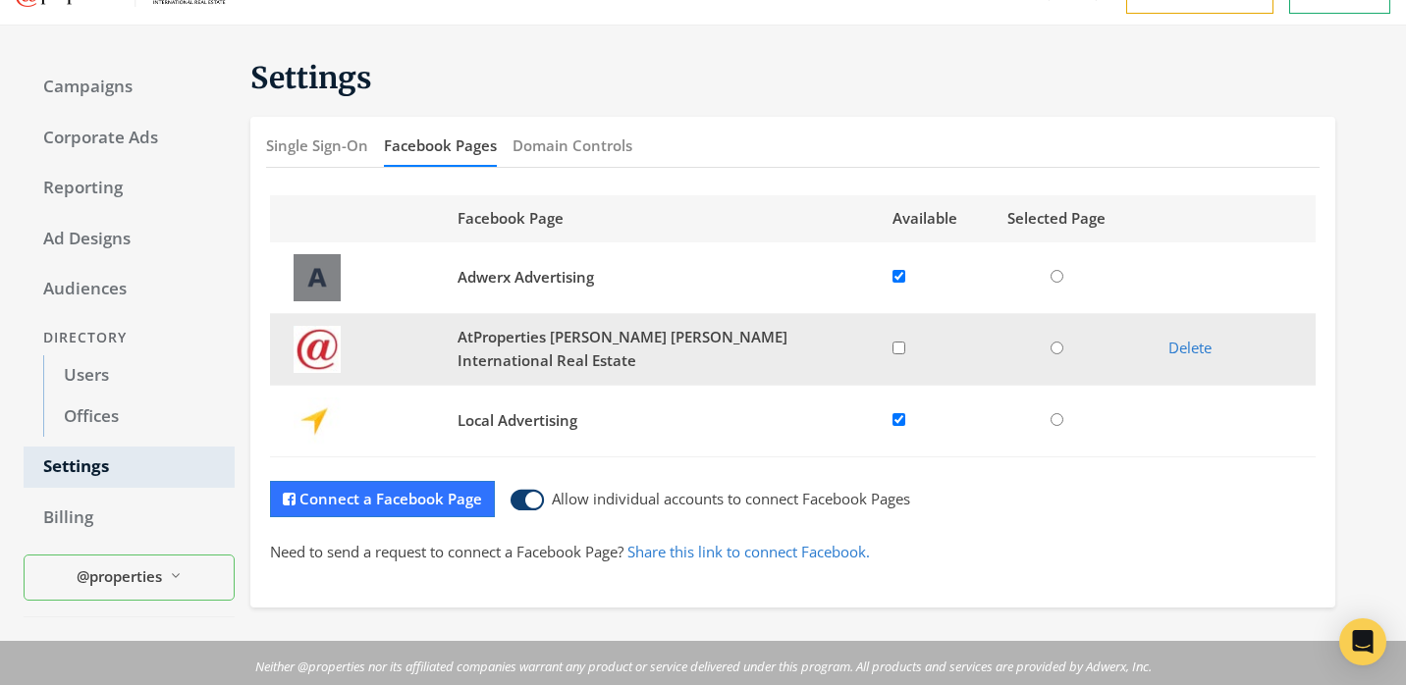
scroll to position [100, 0]
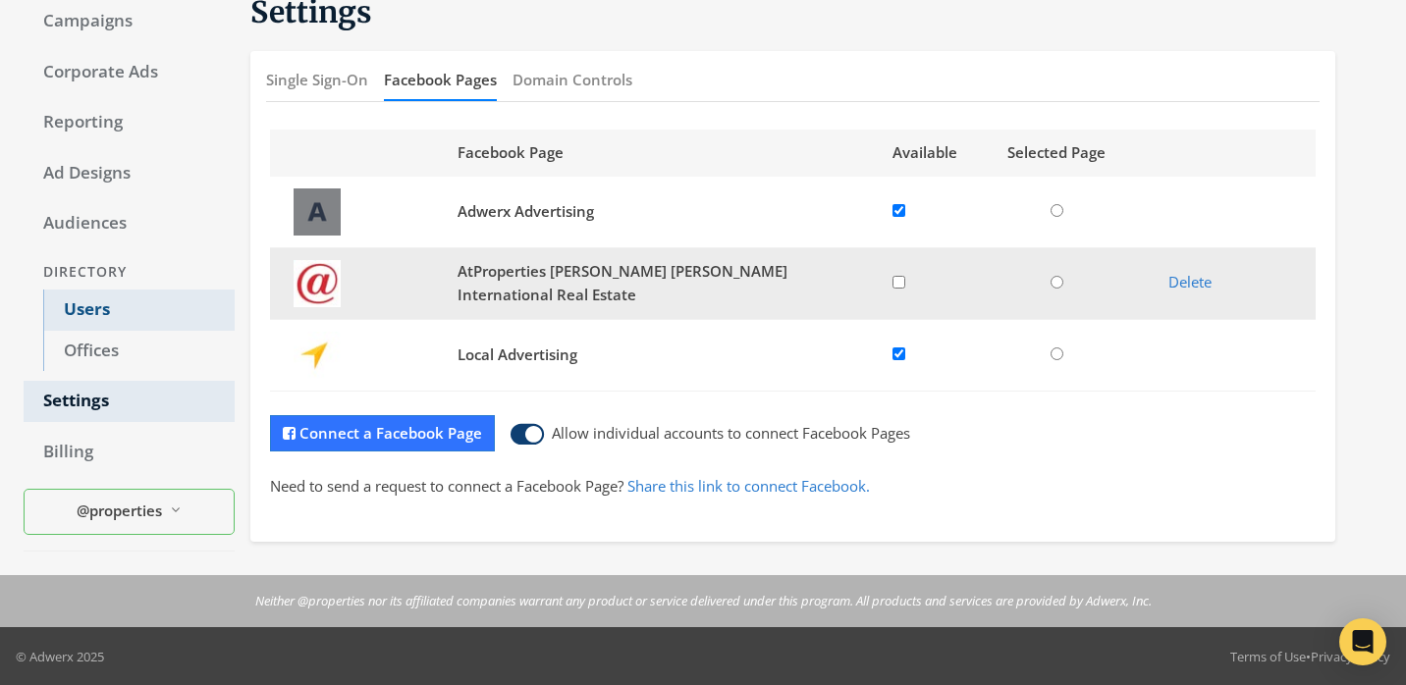
click at [152, 309] on link "Users" at bounding box center [138, 310] width 191 height 41
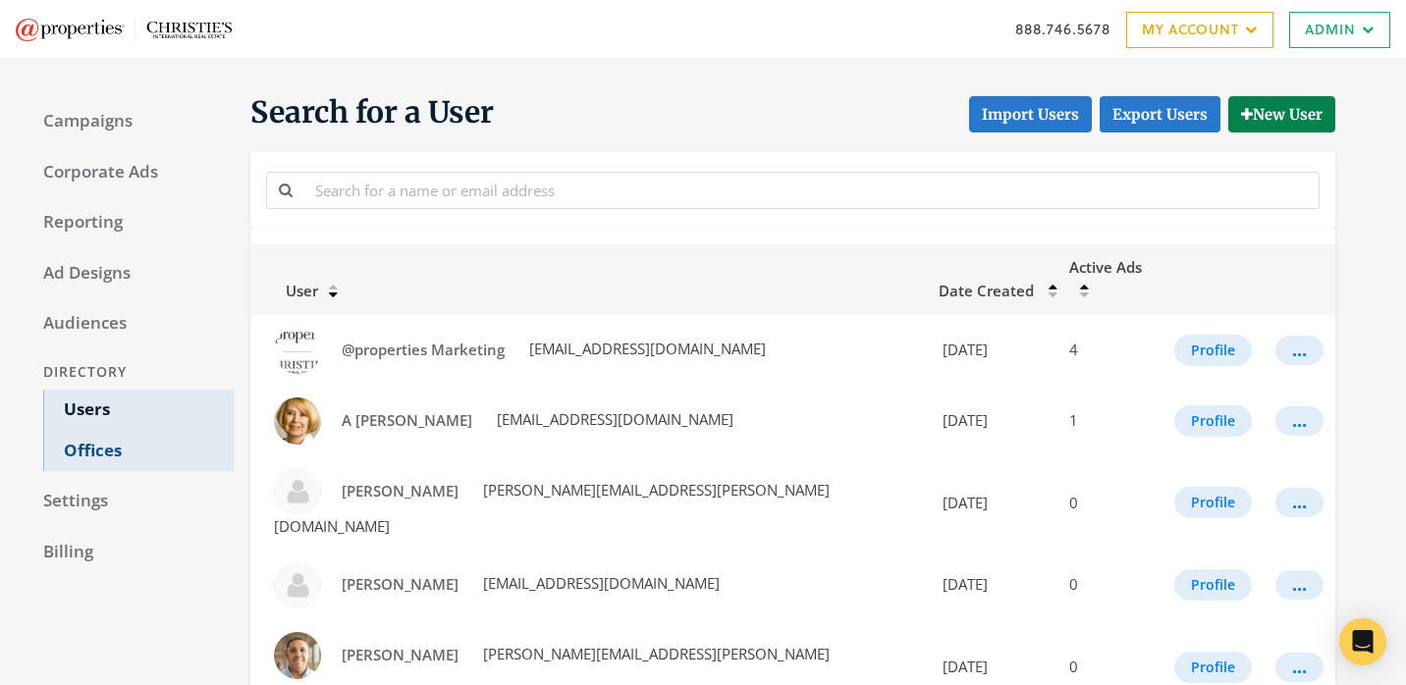
click at [116, 446] on link "Offices" at bounding box center [138, 451] width 191 height 41
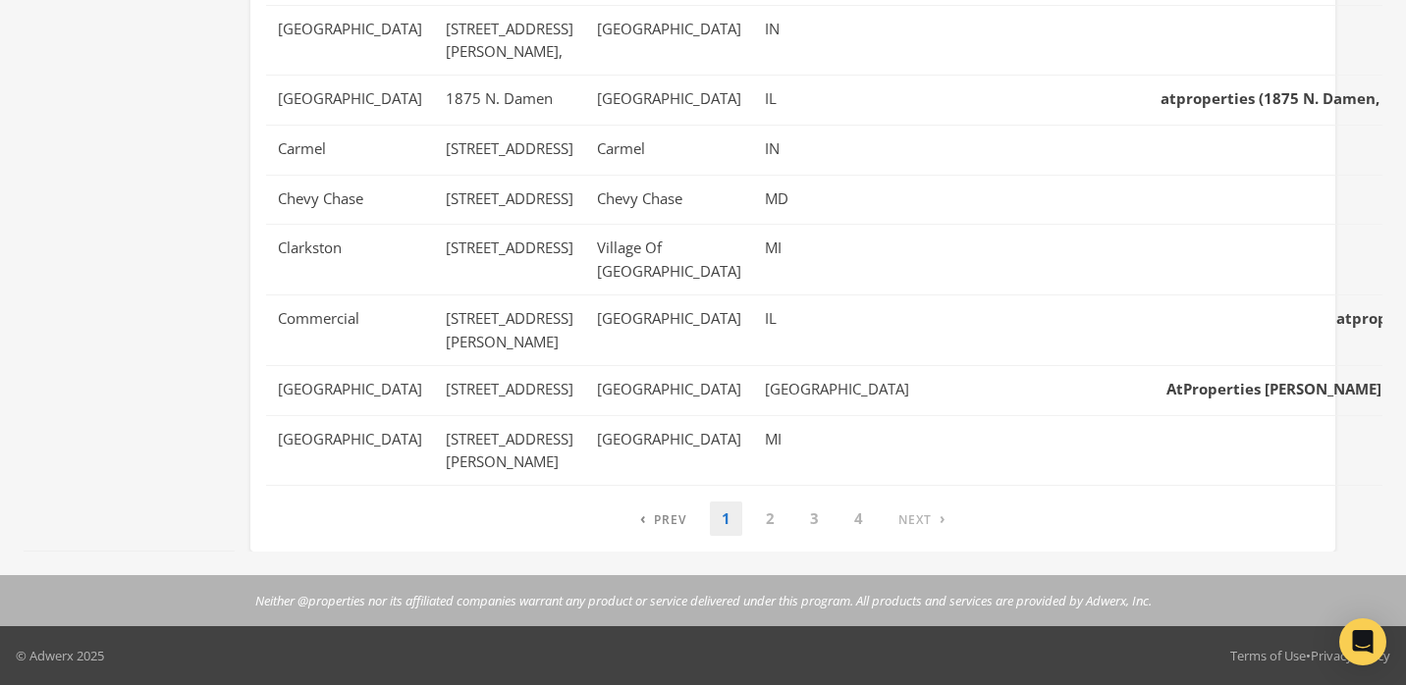
scroll to position [1358, 0]
click at [769, 514] on link "2" at bounding box center [770, 519] width 32 height 34
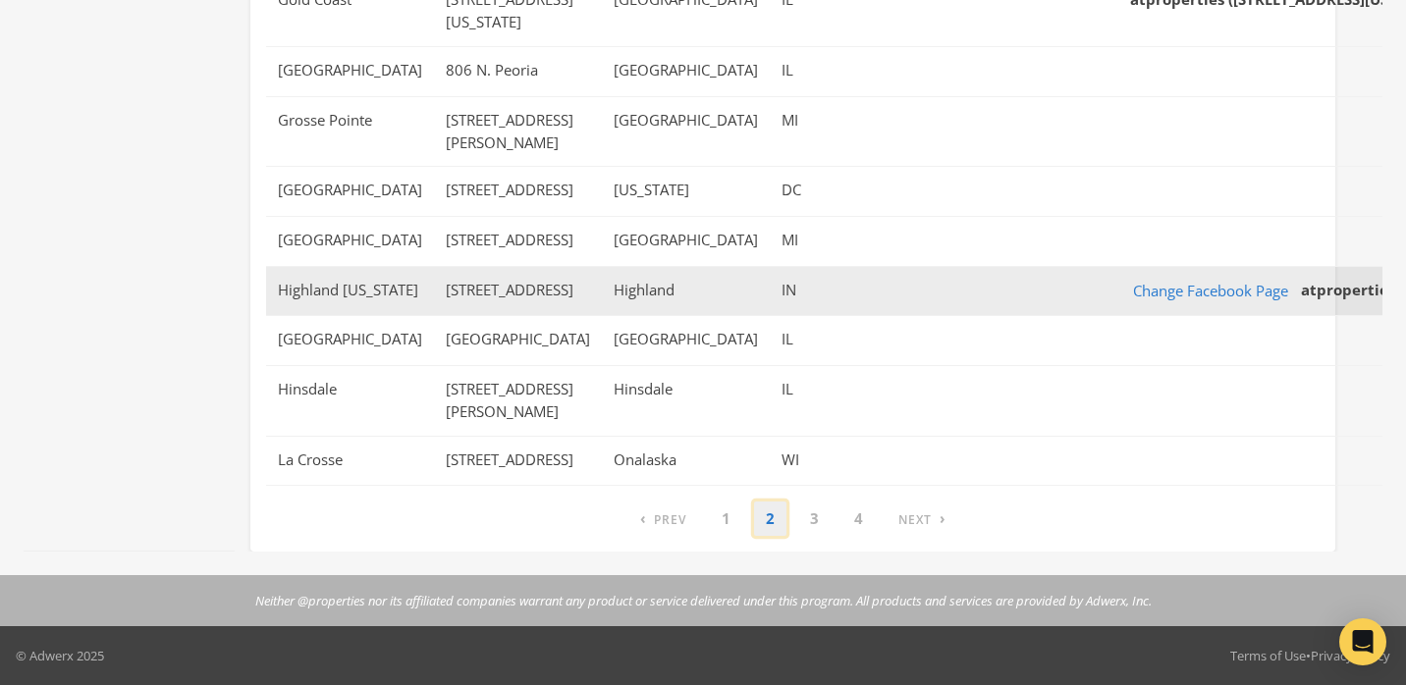
scroll to position [1218, 0]
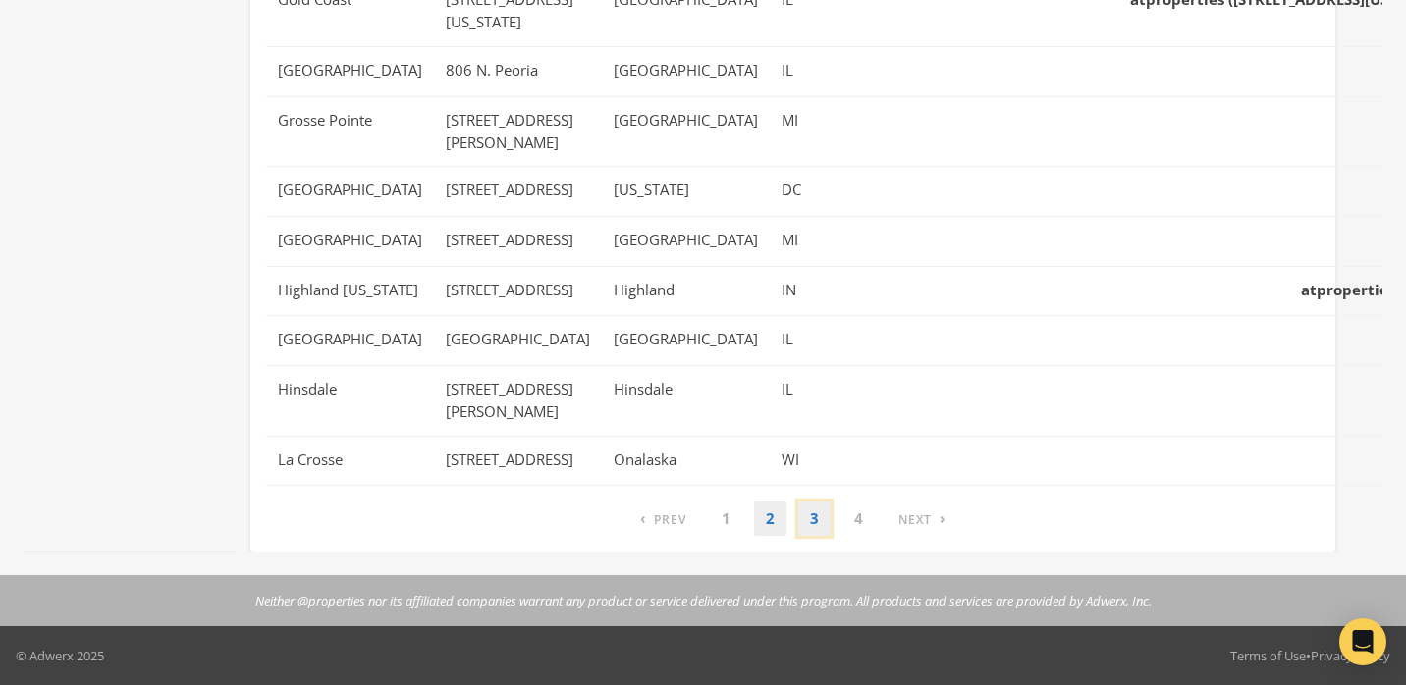
click at [809, 521] on link "3" at bounding box center [814, 519] width 32 height 34
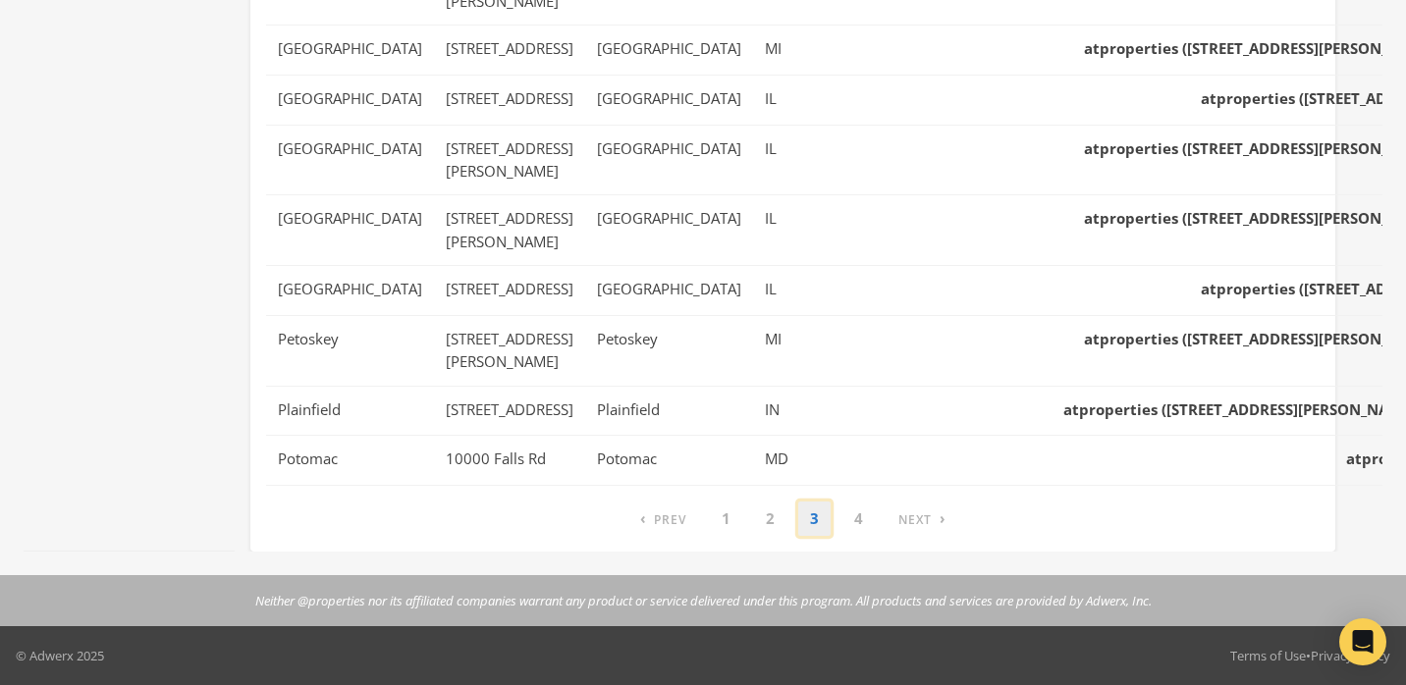
scroll to position [1535, 0]
click at [844, 512] on link "4" at bounding box center [859, 519] width 32 height 34
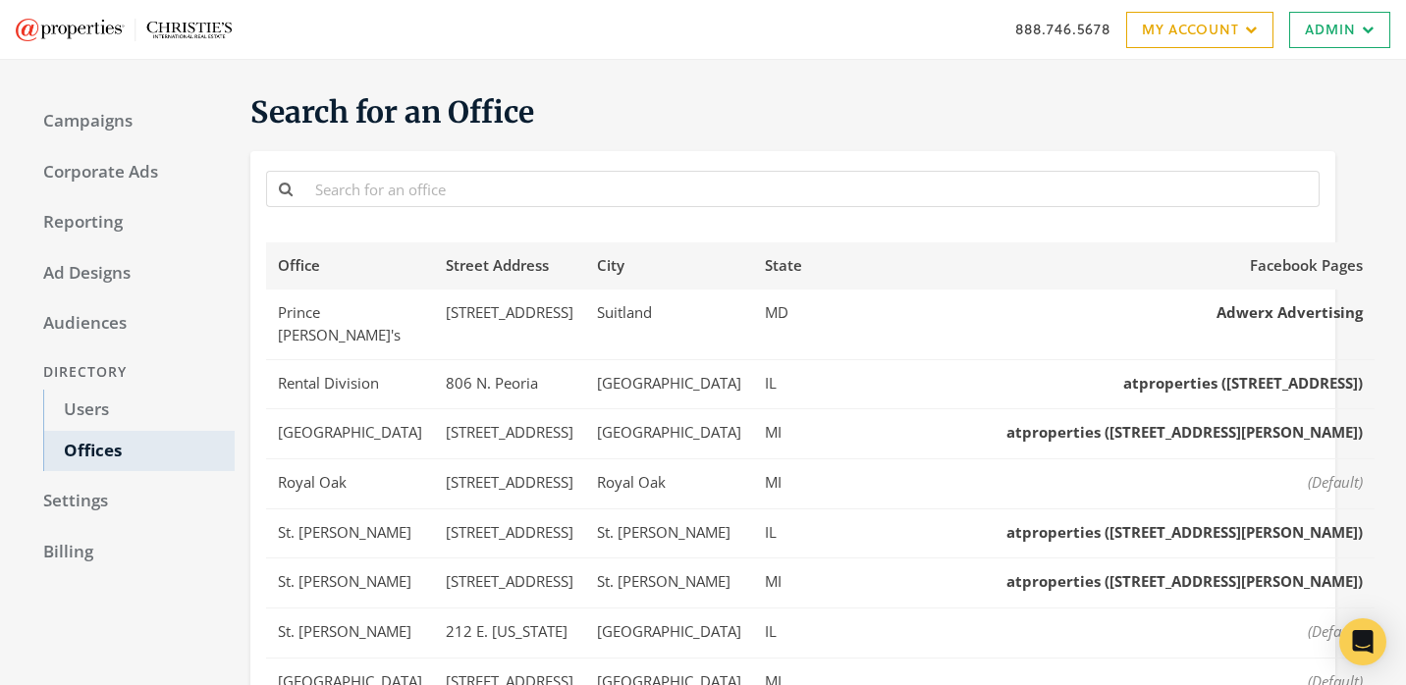
scroll to position [455, 0]
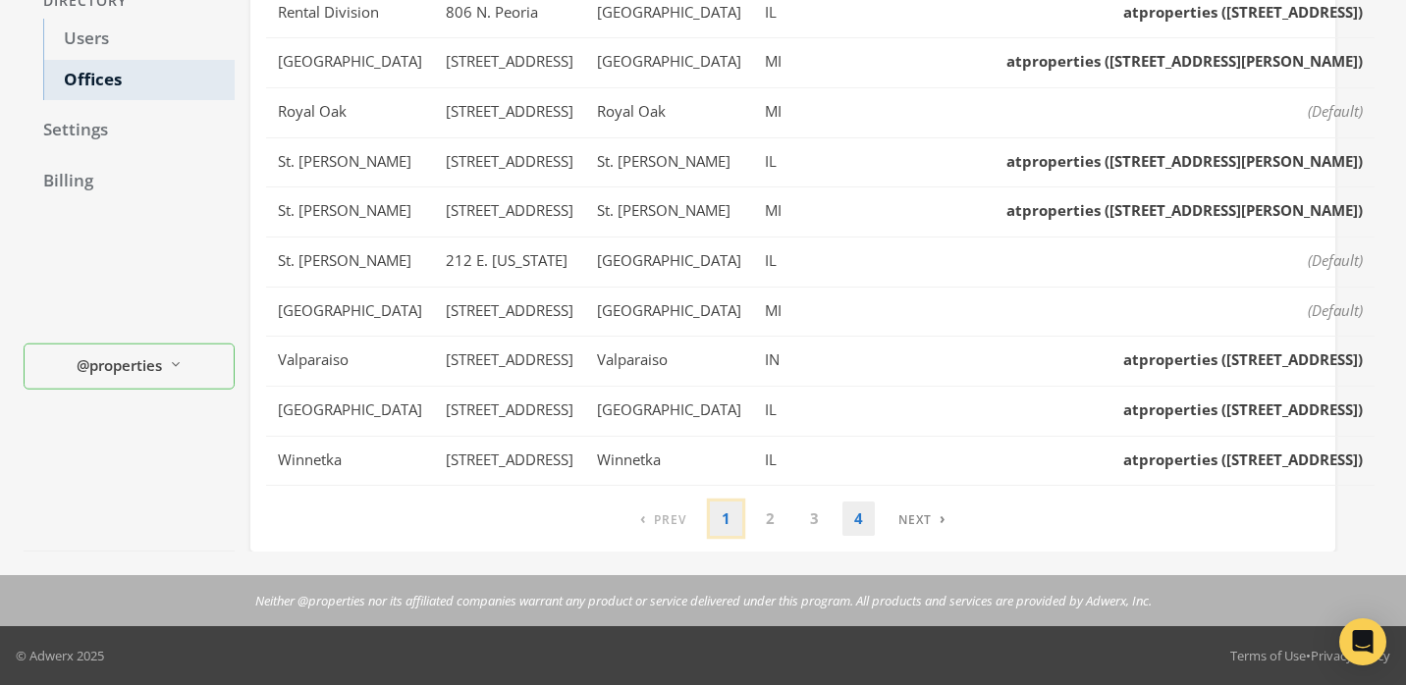
click at [730, 512] on link "1" at bounding box center [726, 519] width 32 height 34
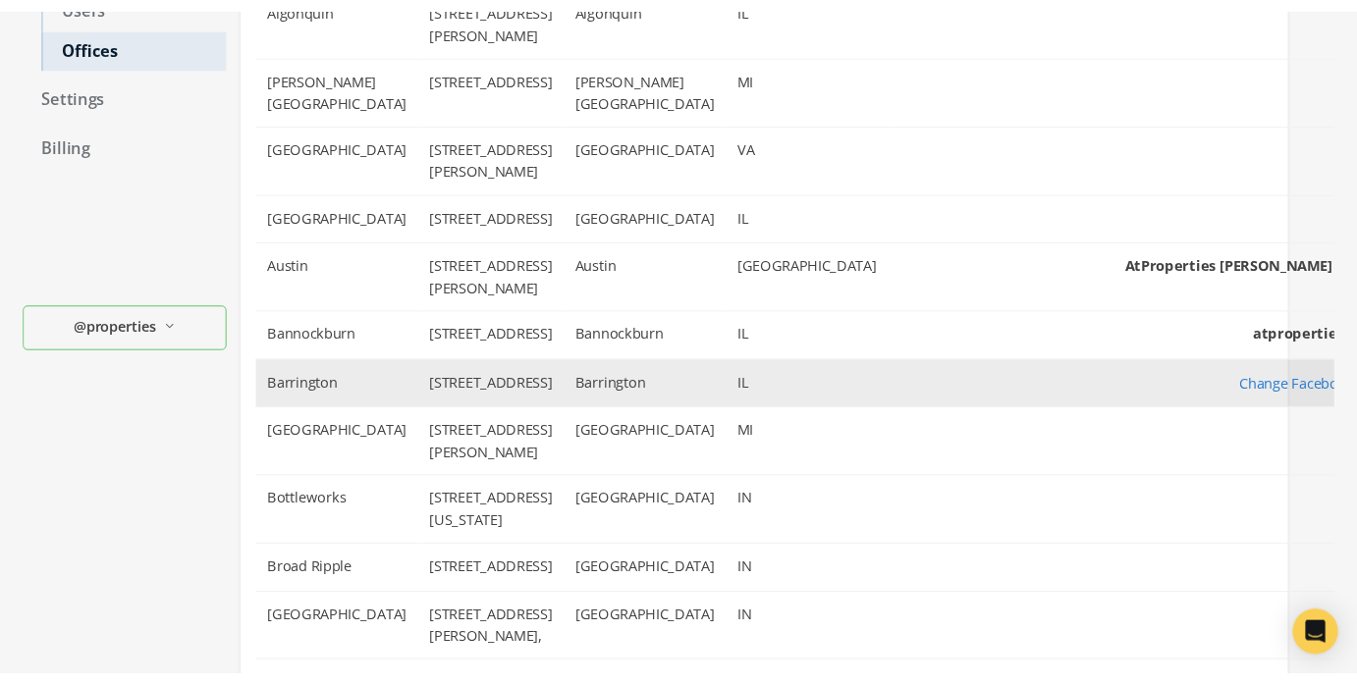
scroll to position [0, 0]
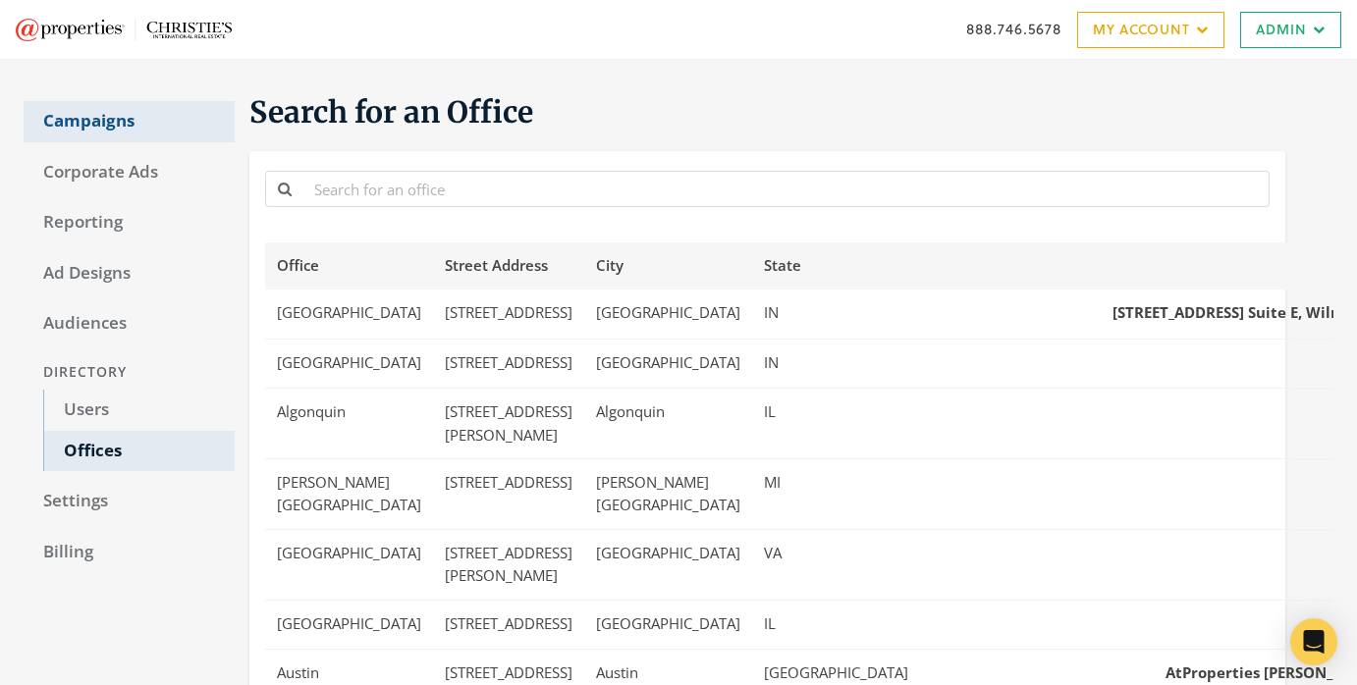
click at [140, 119] on link "Campaigns" at bounding box center [129, 121] width 211 height 41
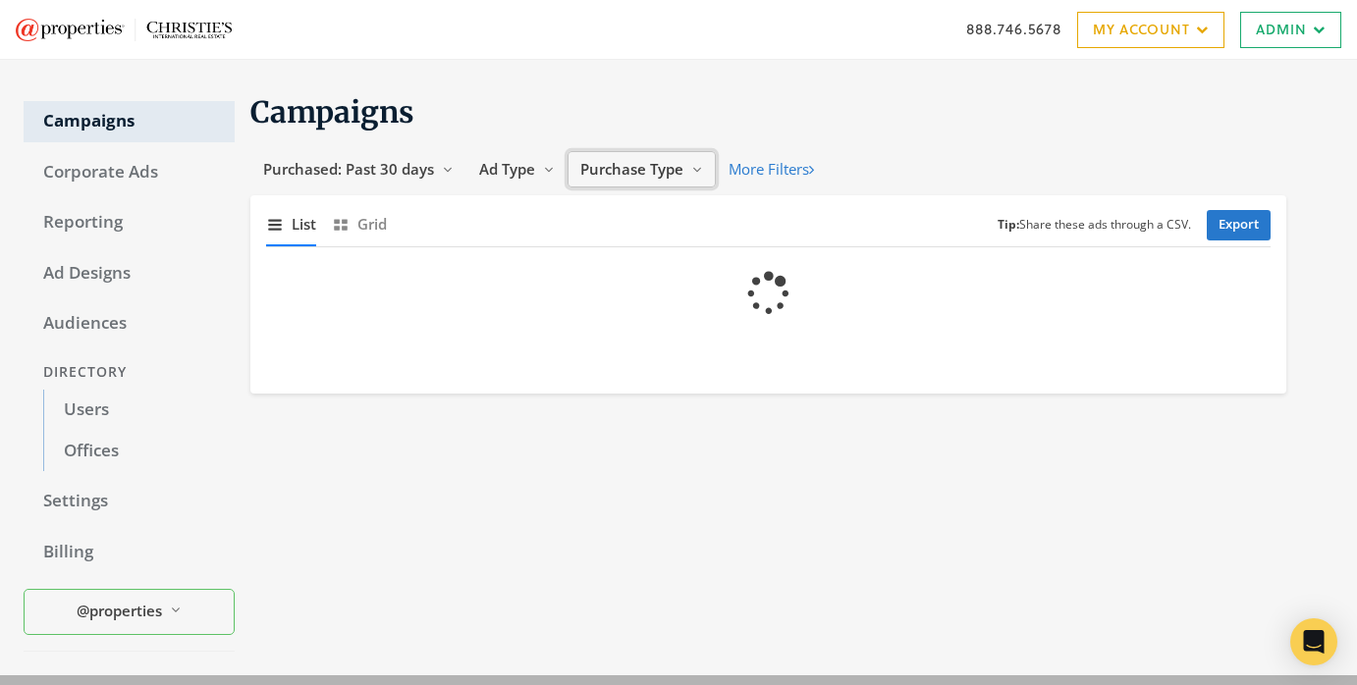
click at [629, 170] on span "Purchase Type" at bounding box center [631, 169] width 103 height 20
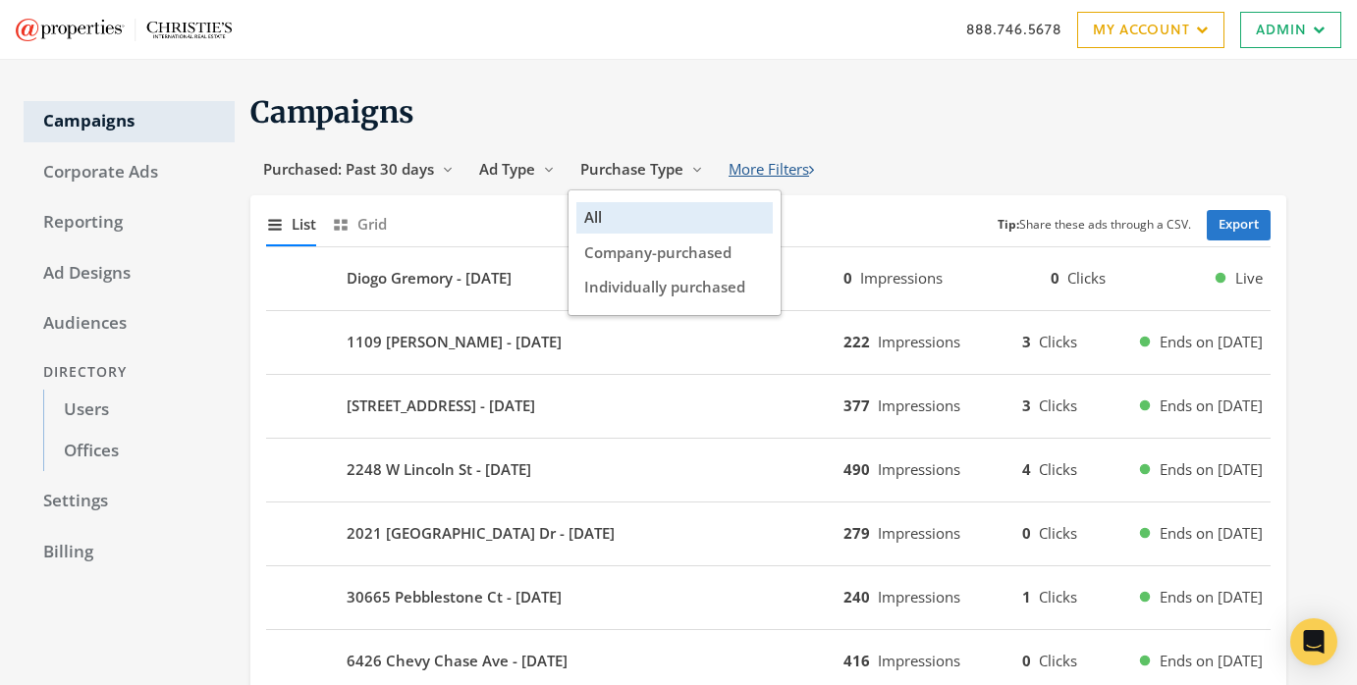
click at [787, 156] on button "More Filters" at bounding box center [771, 169] width 111 height 36
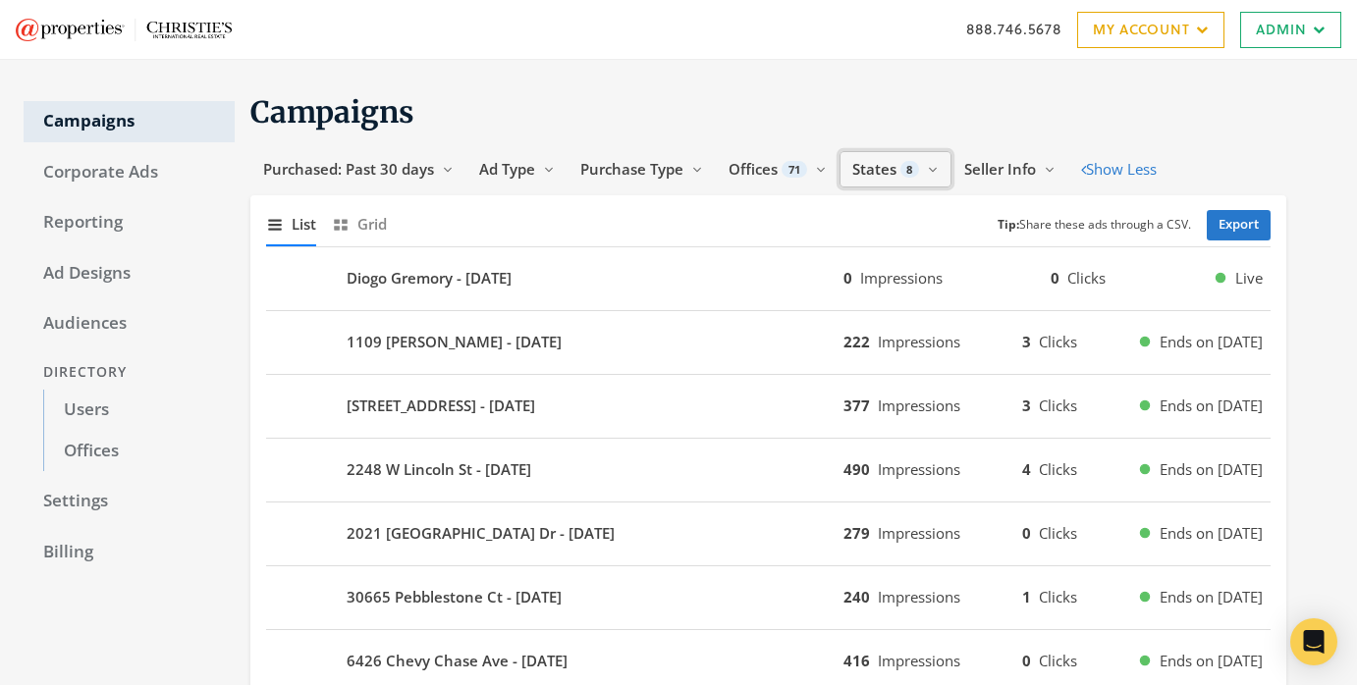
click at [911, 174] on span "8" at bounding box center [910, 169] width 20 height 17
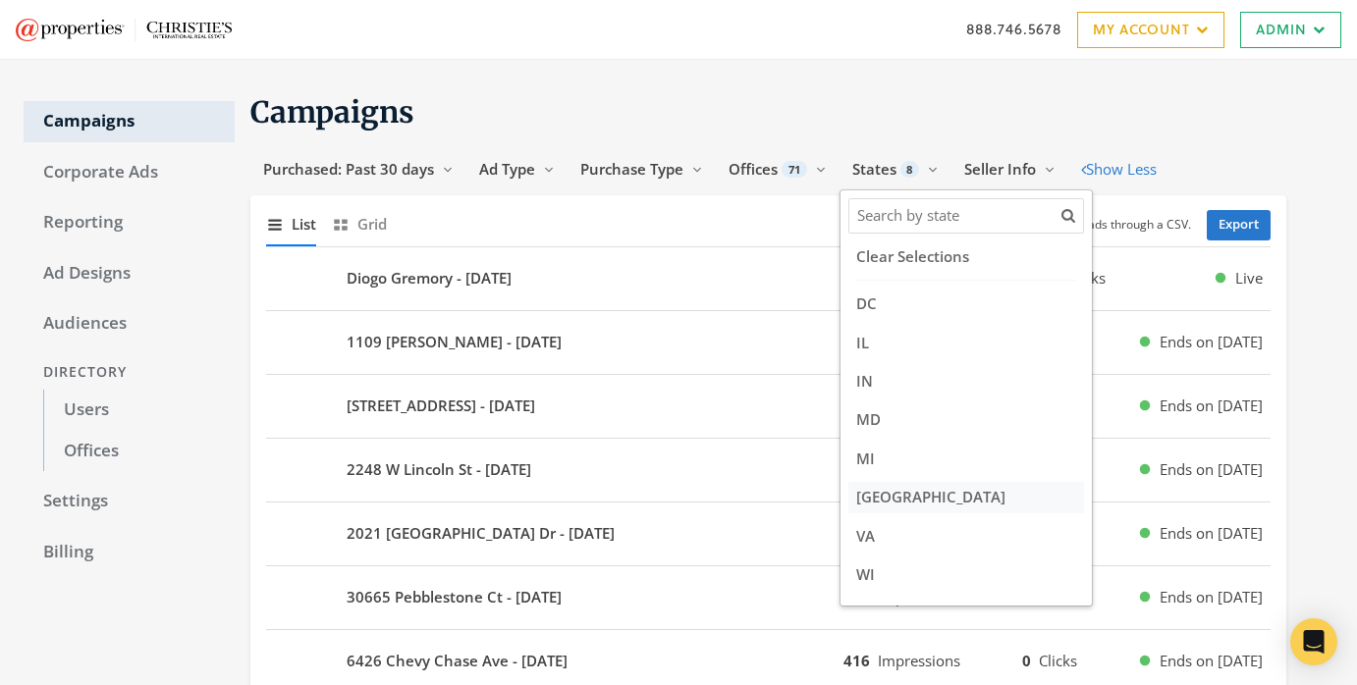
click at [871, 491] on span "[GEOGRAPHIC_DATA]" at bounding box center [930, 497] width 149 height 20
click at [1006, 491] on input "[GEOGRAPHIC_DATA]" at bounding box center [1006, 496] width 0 height 13
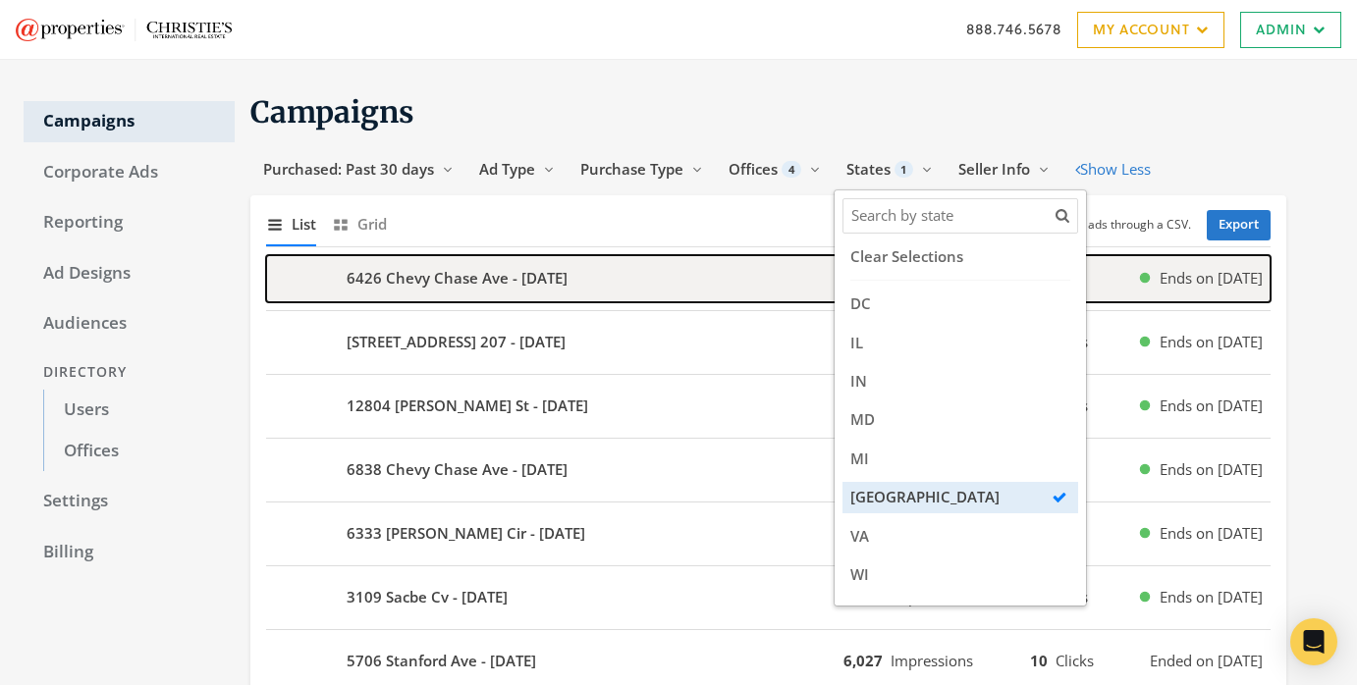
click at [614, 277] on div "6426 Chevy Chase Ave - [DATE]" at bounding box center [554, 278] width 577 height 47
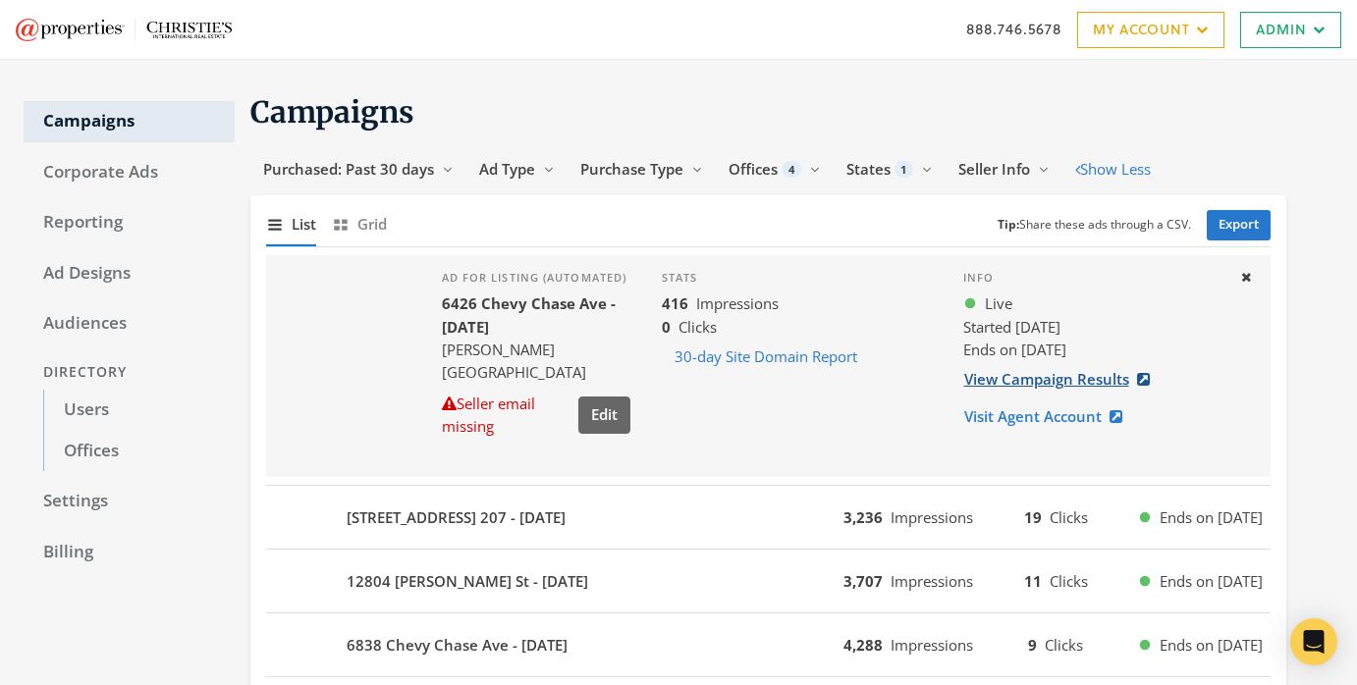
click at [1032, 375] on link "View Campaign Results" at bounding box center [1062, 379] width 199 height 36
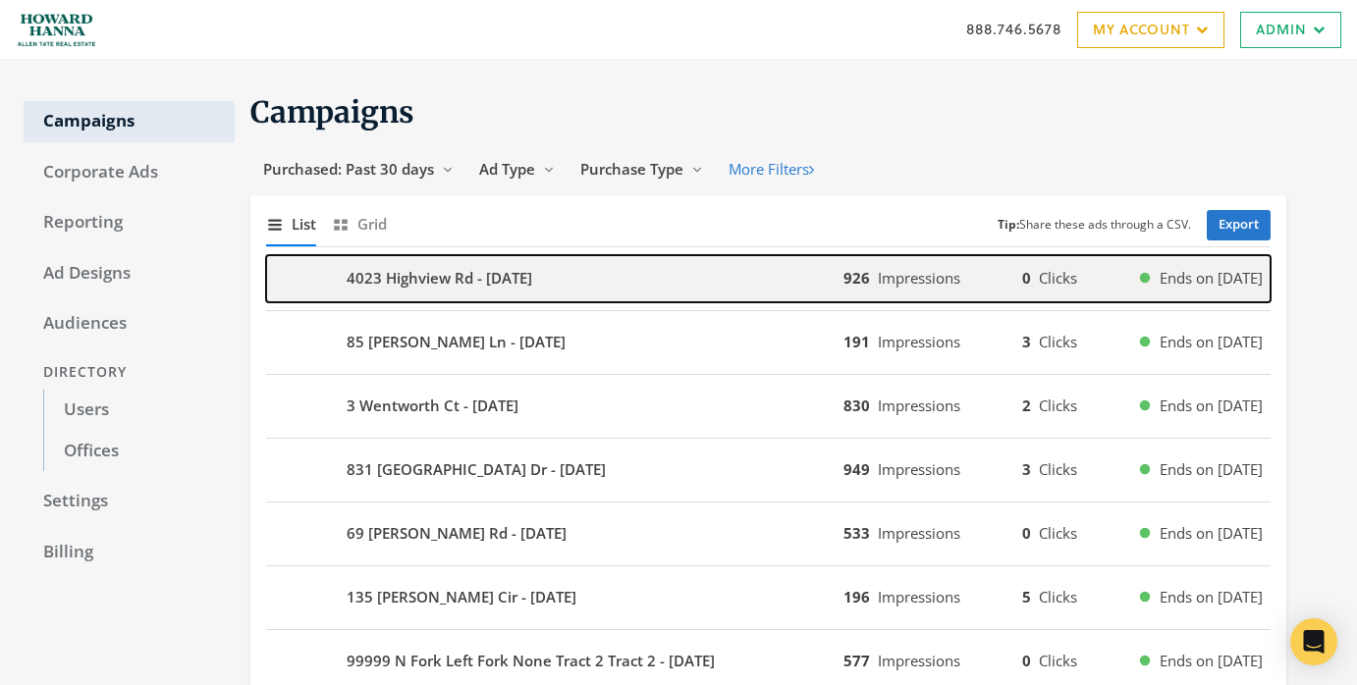
click at [439, 275] on b "4023 Highview Rd - [DATE]" at bounding box center [440, 278] width 186 height 23
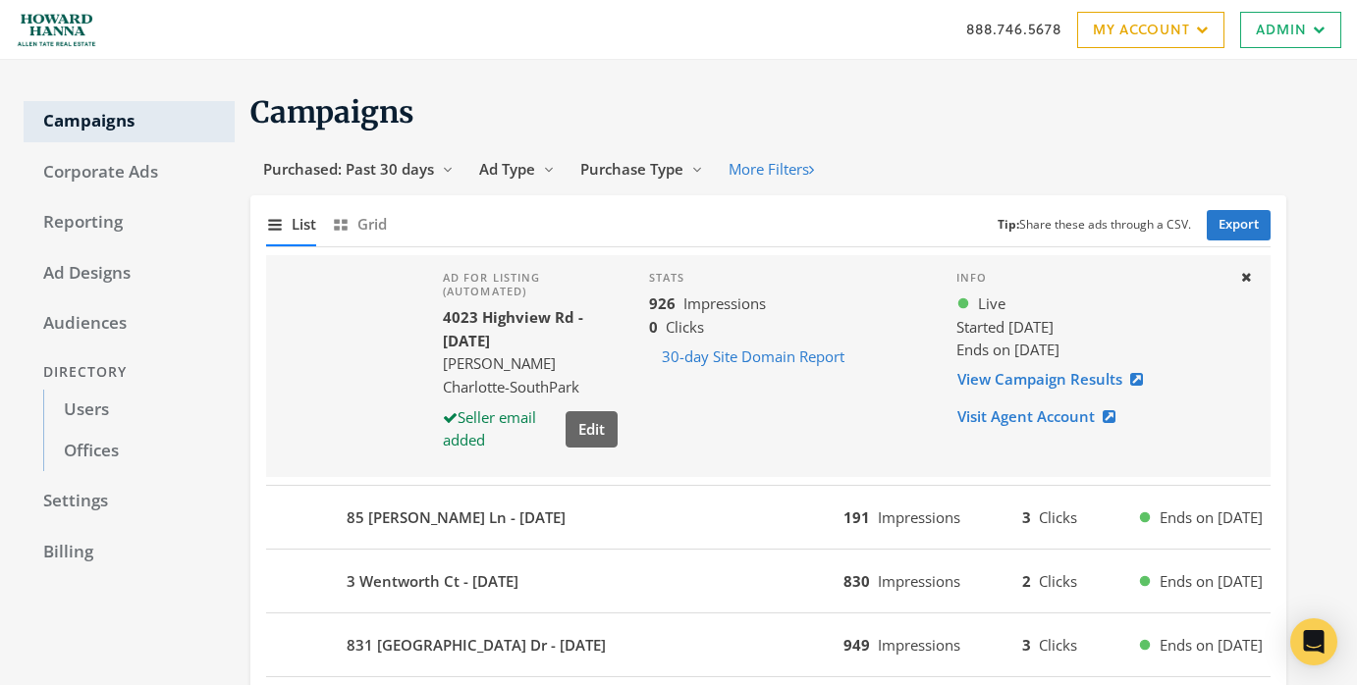
click at [484, 544] on div "85 [PERSON_NAME] Ln - [DATE] 191 Impressions 3 Clicks Ends on [DATE]" at bounding box center [768, 518] width 1005 height 64
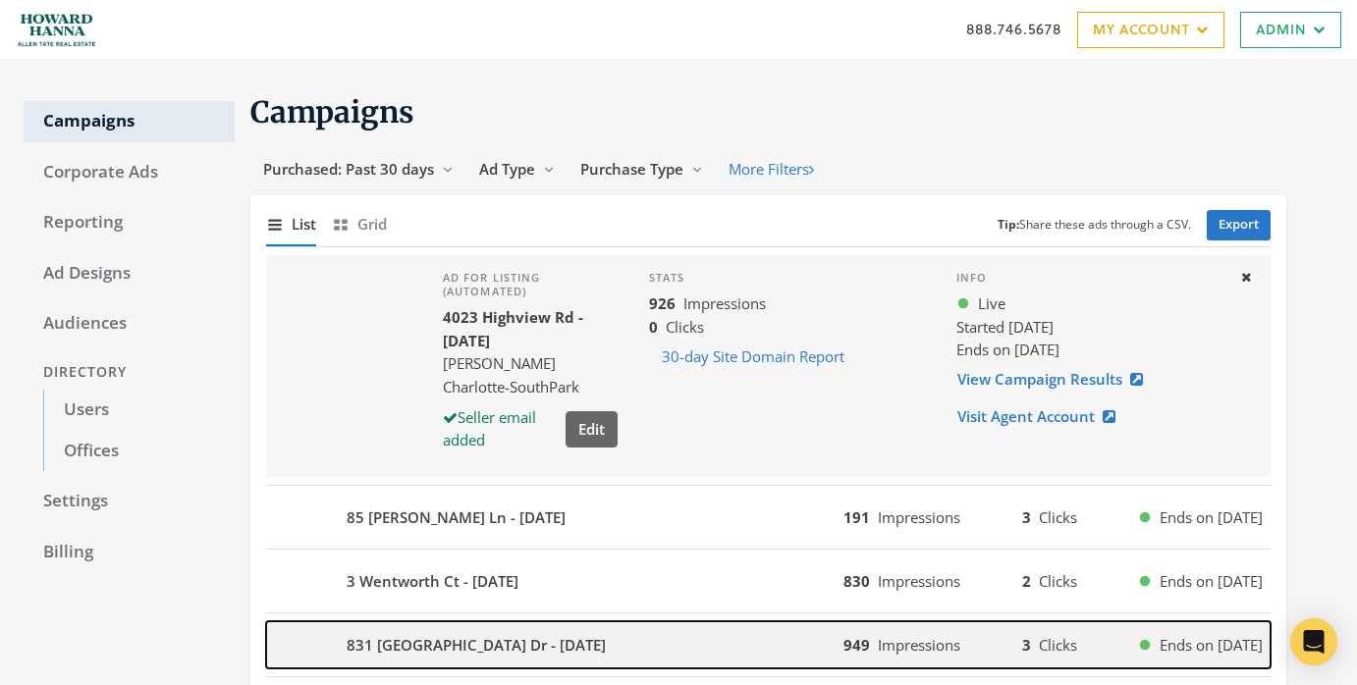
click at [493, 643] on b "831 [GEOGRAPHIC_DATA] Dr - [DATE]" at bounding box center [476, 645] width 259 height 23
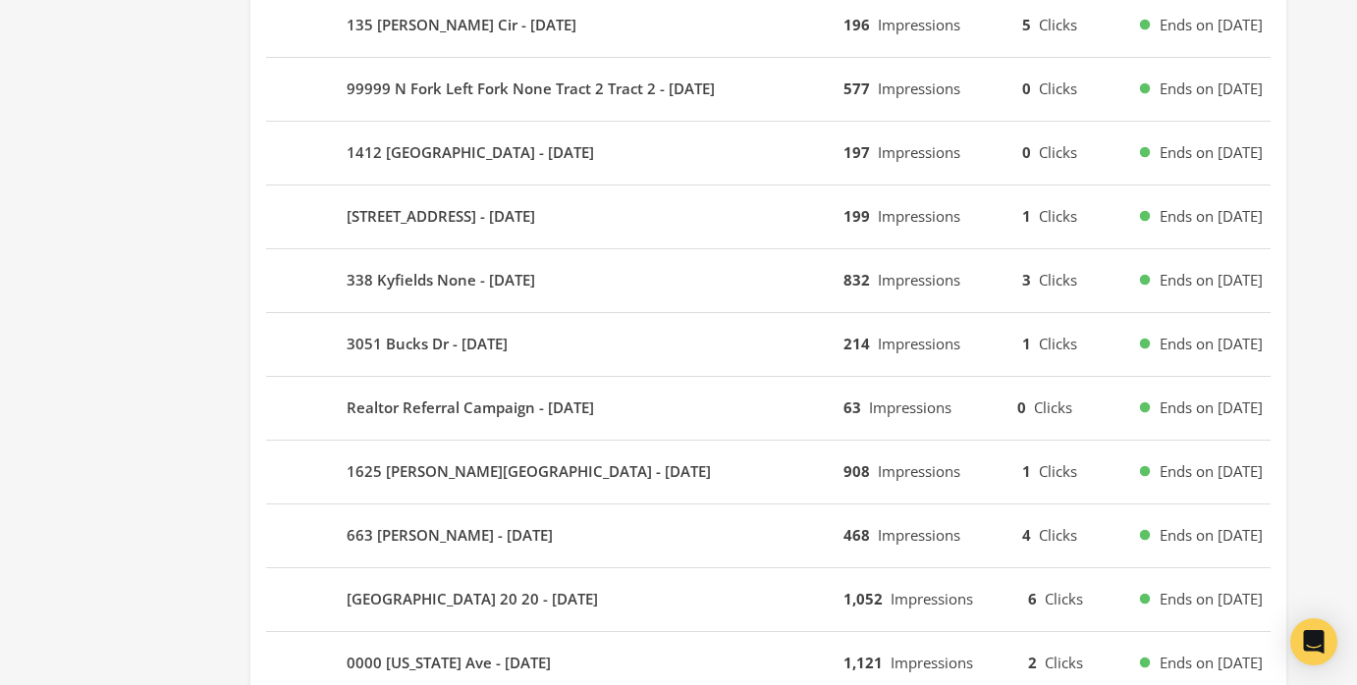
scroll to position [925, 0]
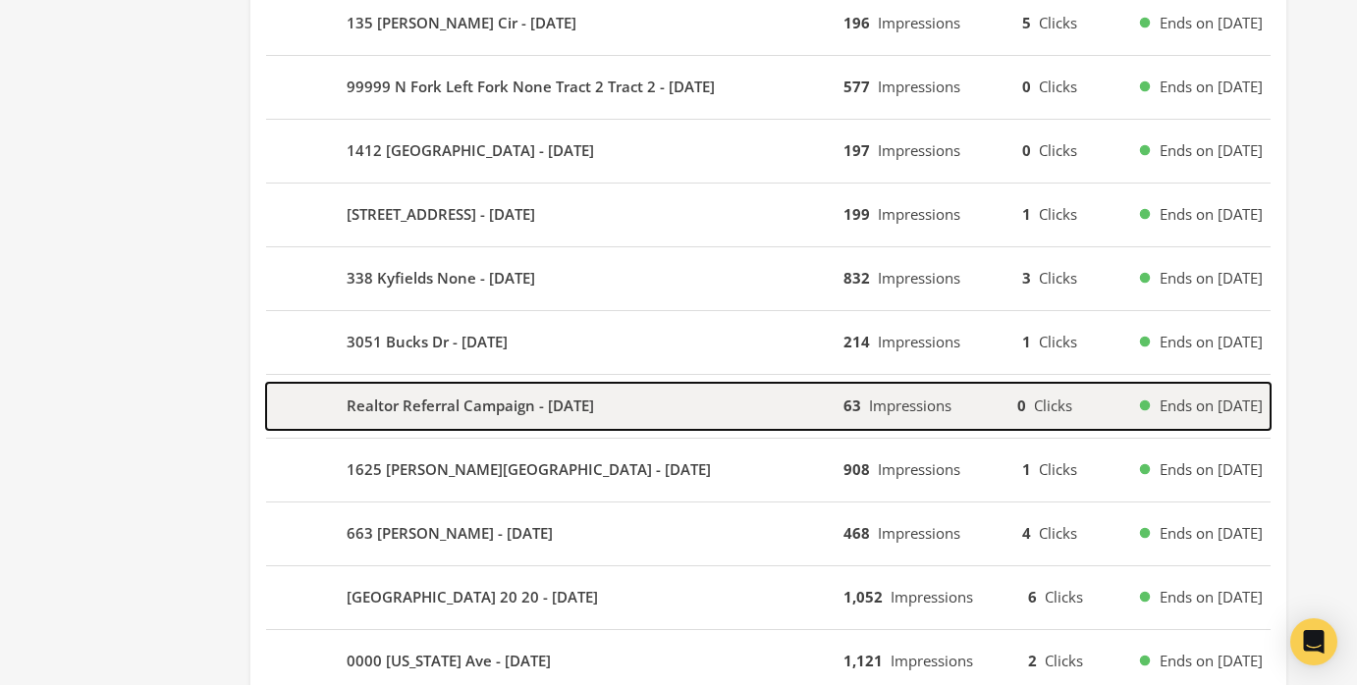
click at [433, 411] on b "Realtor Referral Campaign - 2025-09-02" at bounding box center [470, 406] width 247 height 23
